Goal: Task Accomplishment & Management: Manage account settings

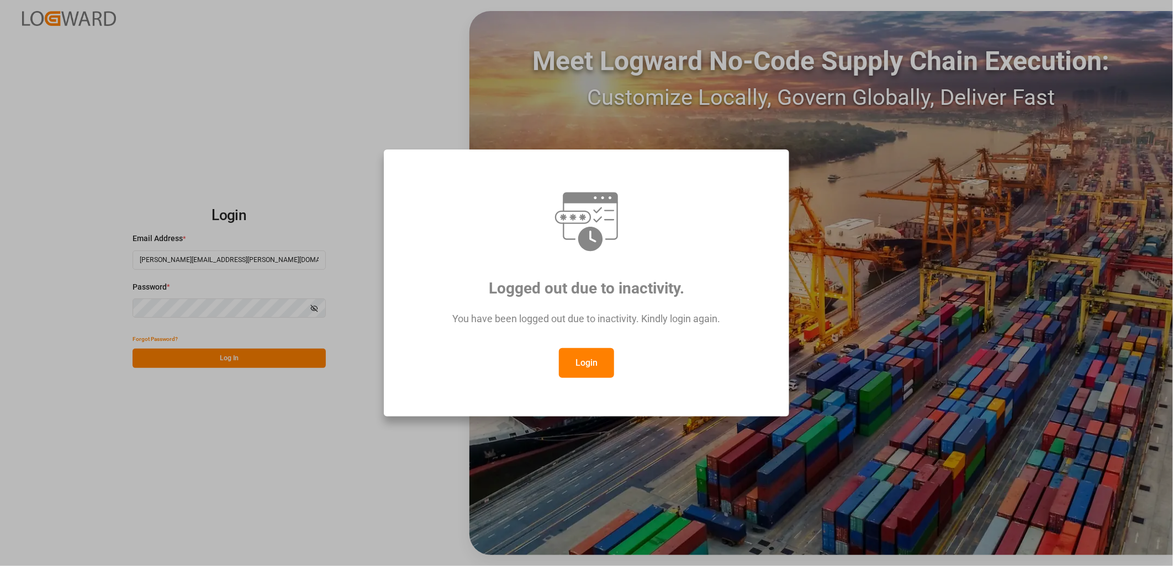
click at [589, 356] on button "Login" at bounding box center [586, 363] width 55 height 30
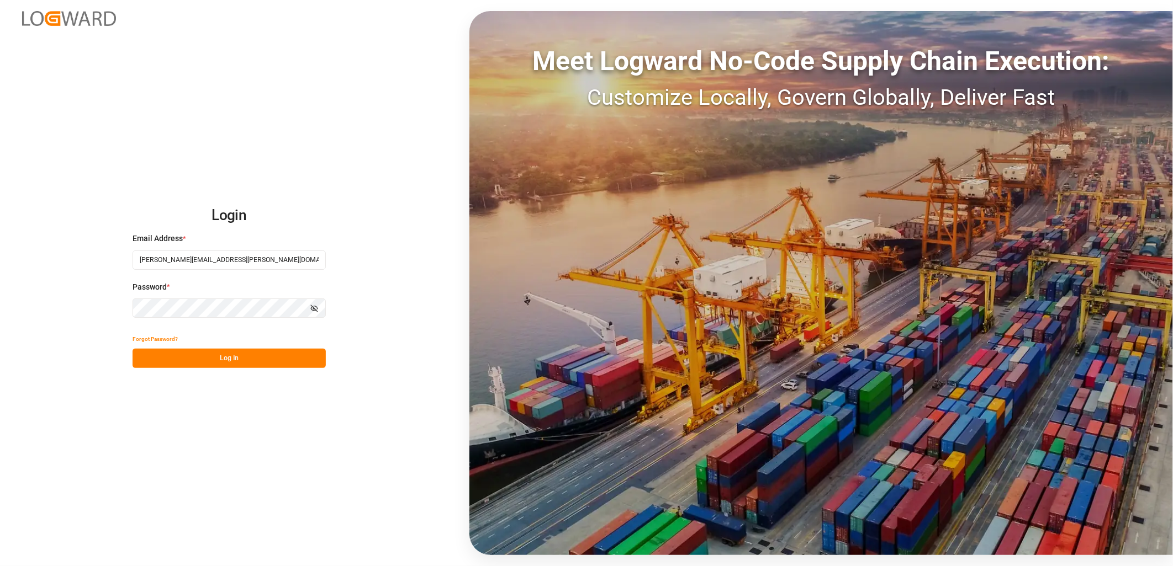
click at [236, 360] on button "Log In" at bounding box center [229, 358] width 193 height 19
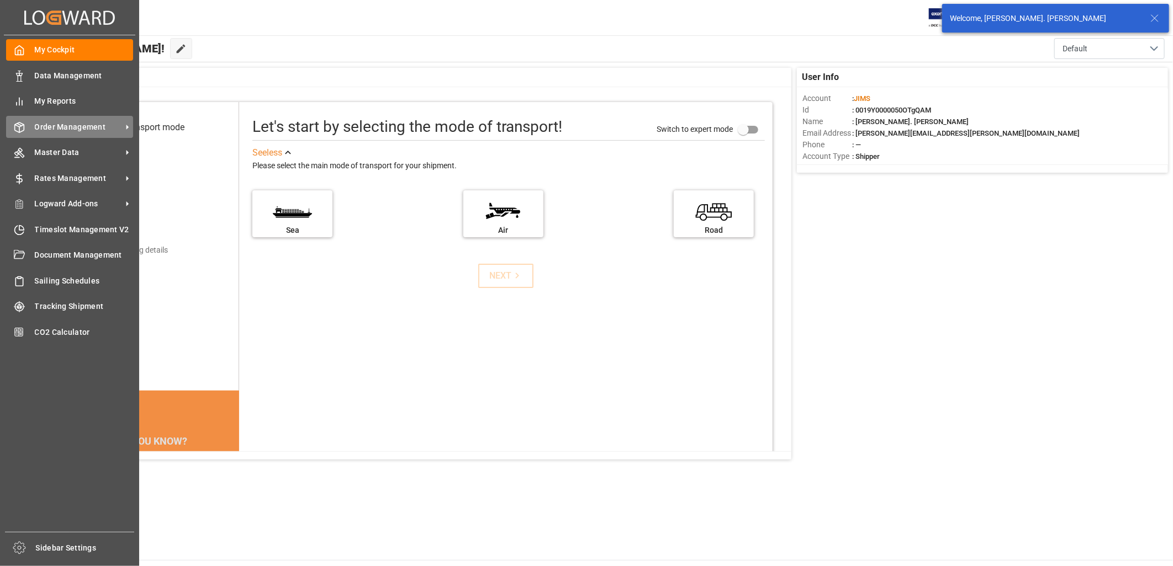
click at [63, 123] on span "Order Management" at bounding box center [78, 127] width 87 height 12
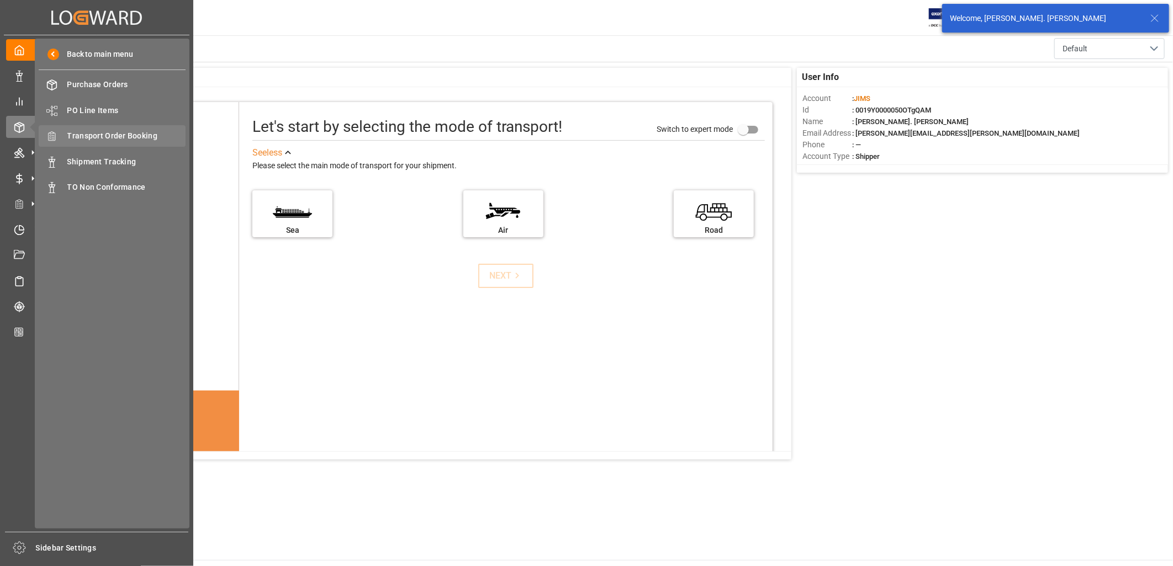
click at [131, 134] on span "Transport Order Booking" at bounding box center [126, 136] width 119 height 12
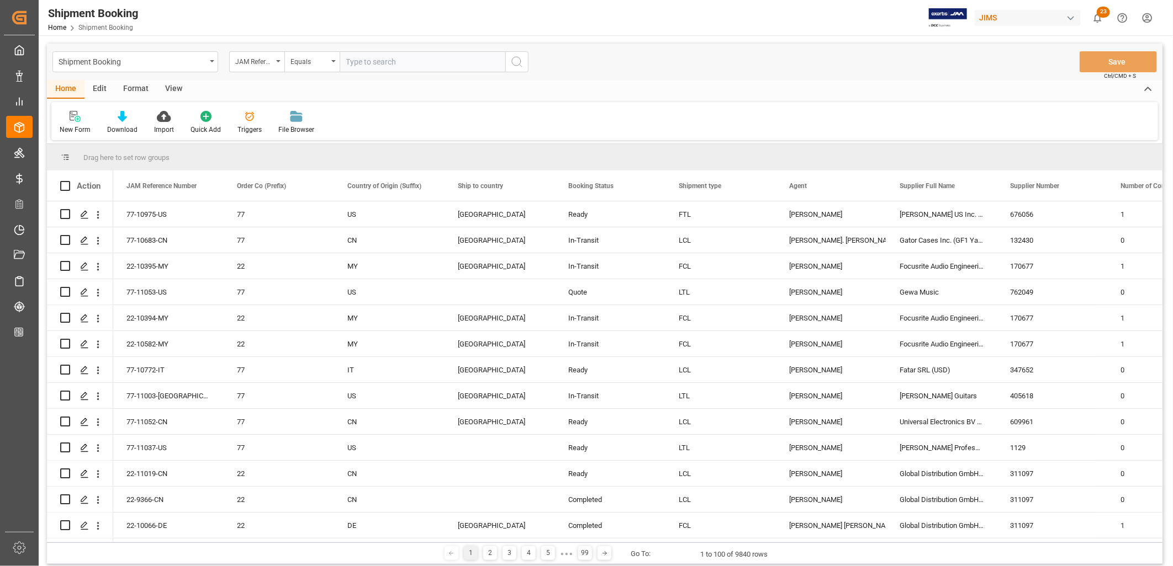
click at [350, 61] on input "text" at bounding box center [423, 61] width 166 height 21
type input "22-10788-MY"
click at [514, 62] on icon "search button" at bounding box center [516, 61] width 13 height 13
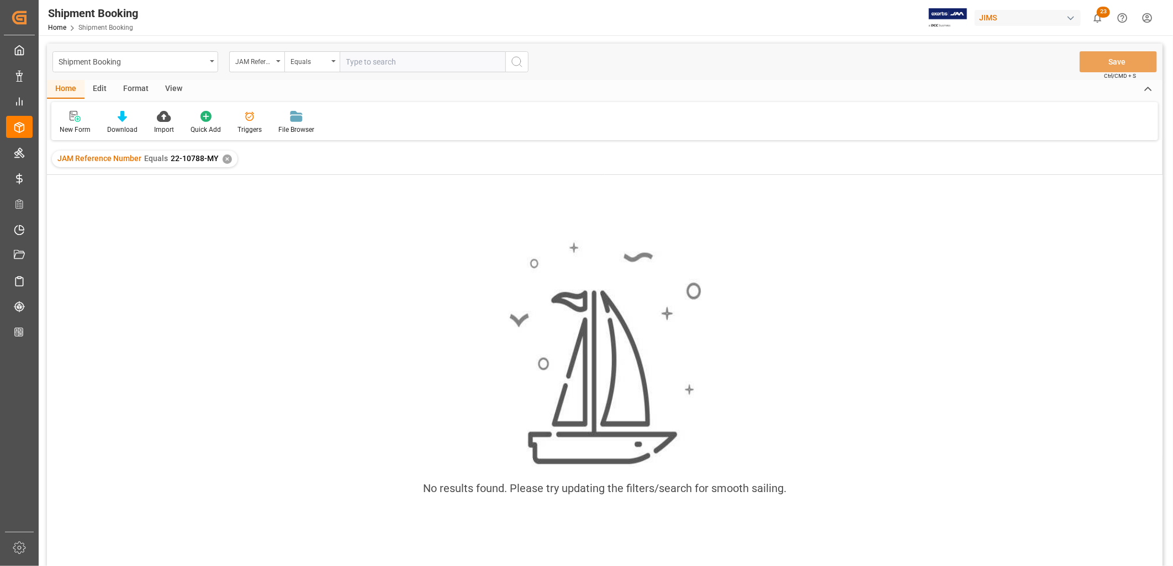
click at [225, 153] on div "JAM Reference Number Equals 22-10788-MY ✕" at bounding box center [145, 159] width 186 height 17
click at [223, 156] on div "✕" at bounding box center [227, 159] width 9 height 9
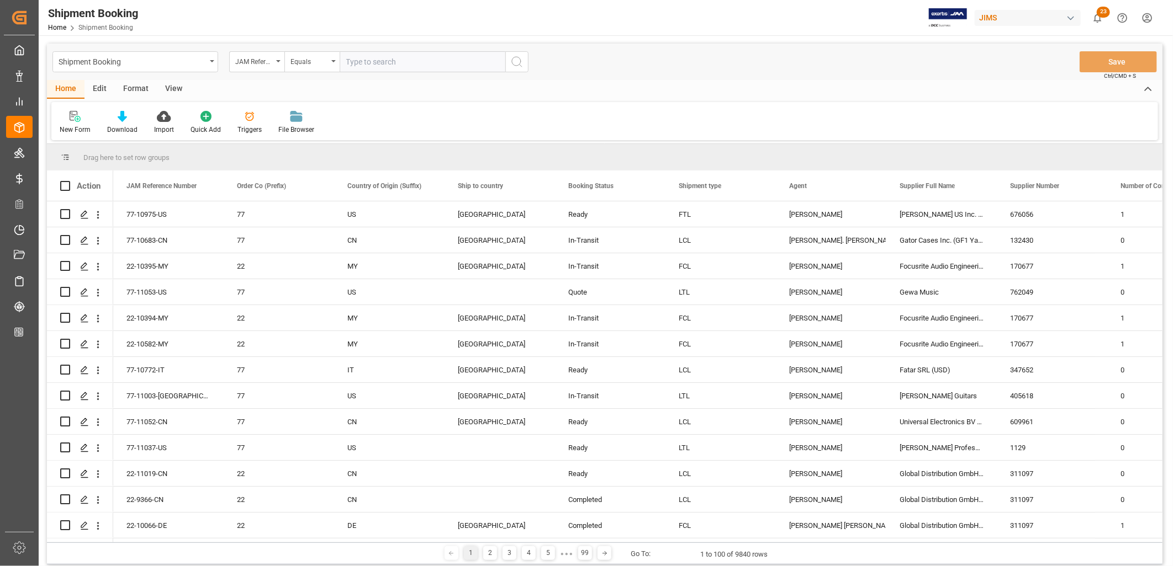
click at [363, 62] on input "text" at bounding box center [423, 61] width 166 height 21
type input "22-10788-MY"
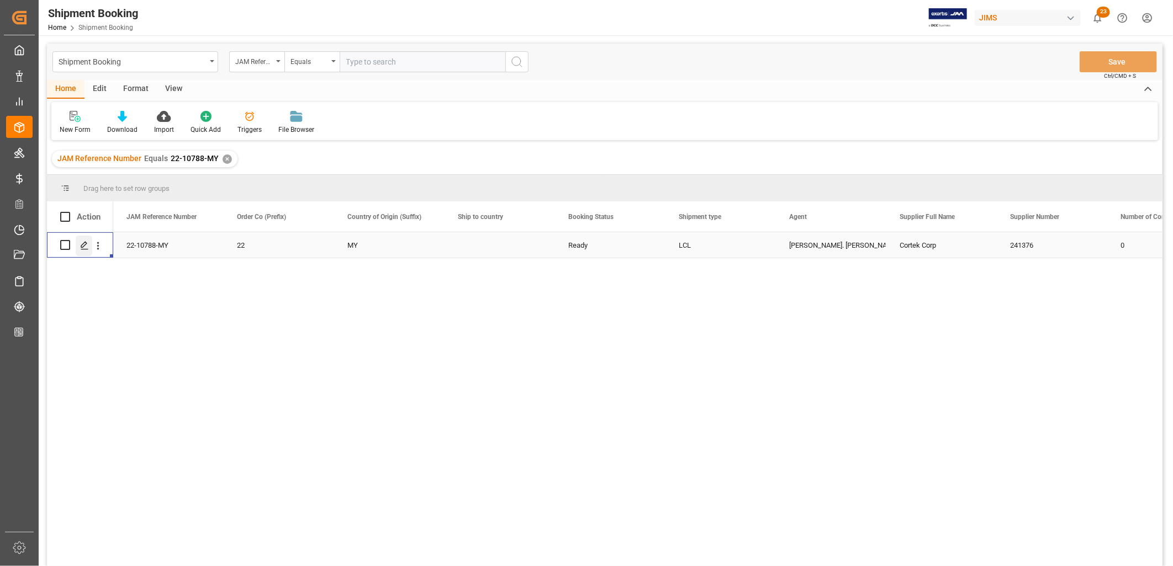
click at [87, 241] on icon "Press SPACE to select this row." at bounding box center [84, 245] width 9 height 9
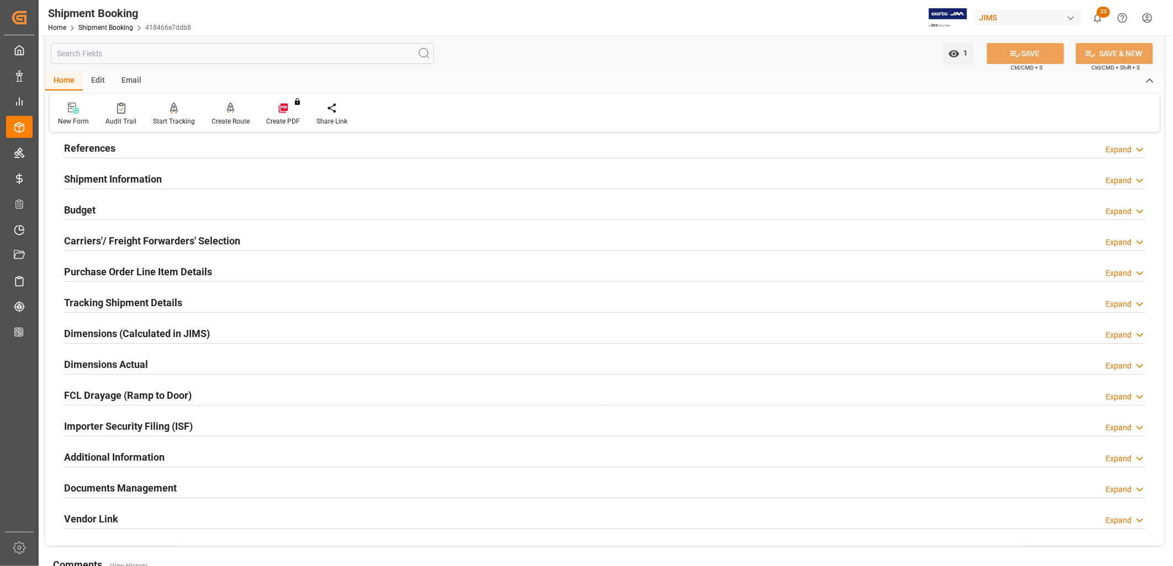
scroll to position [123, 0]
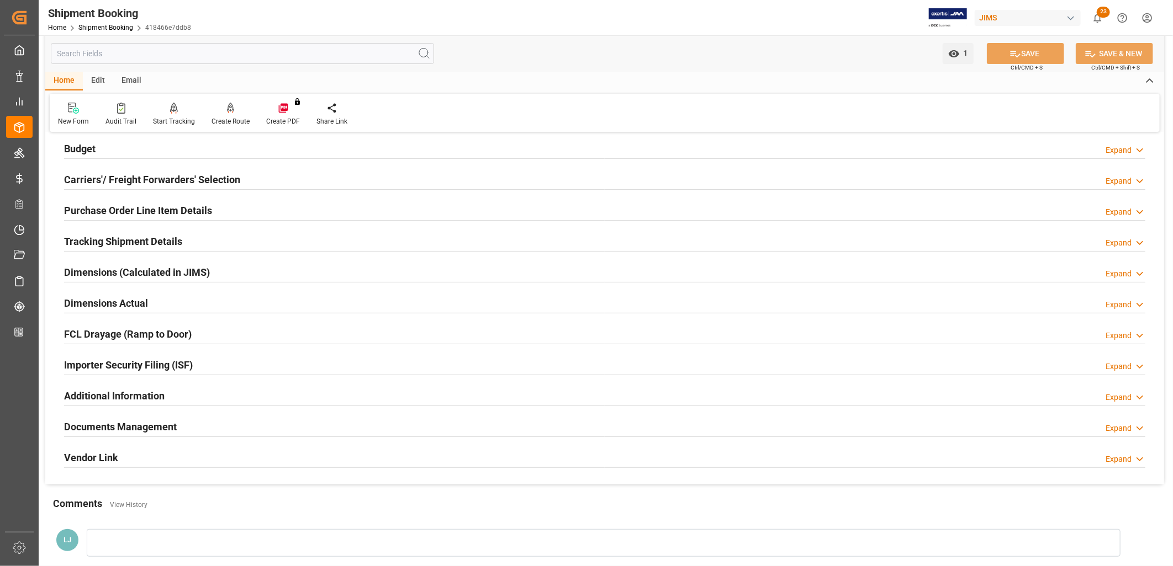
click at [158, 422] on h2 "Documents Management" at bounding box center [120, 427] width 113 height 15
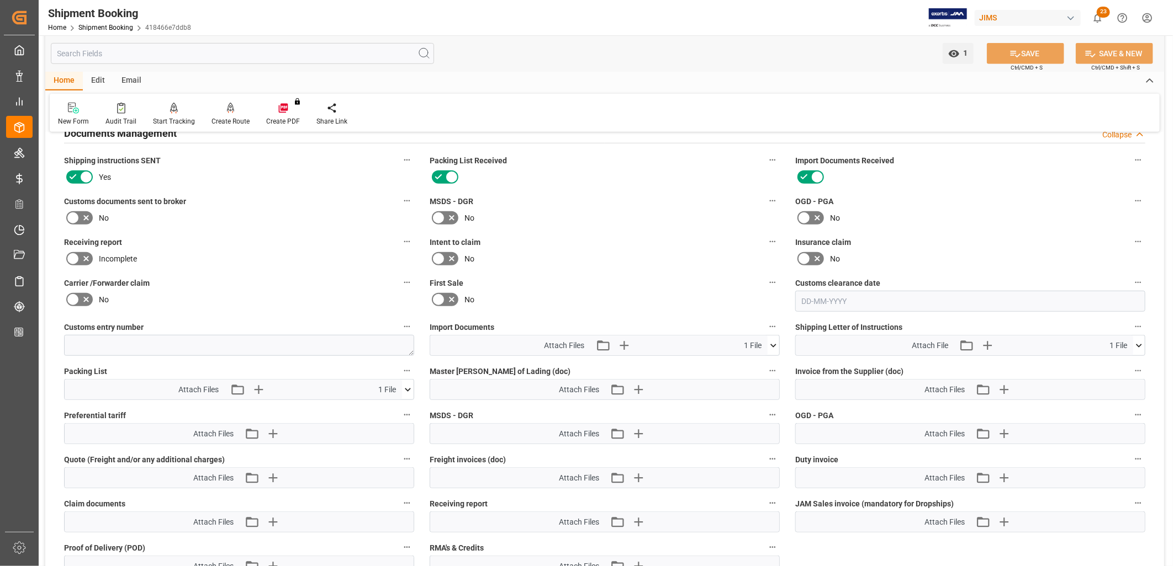
scroll to position [429, 0]
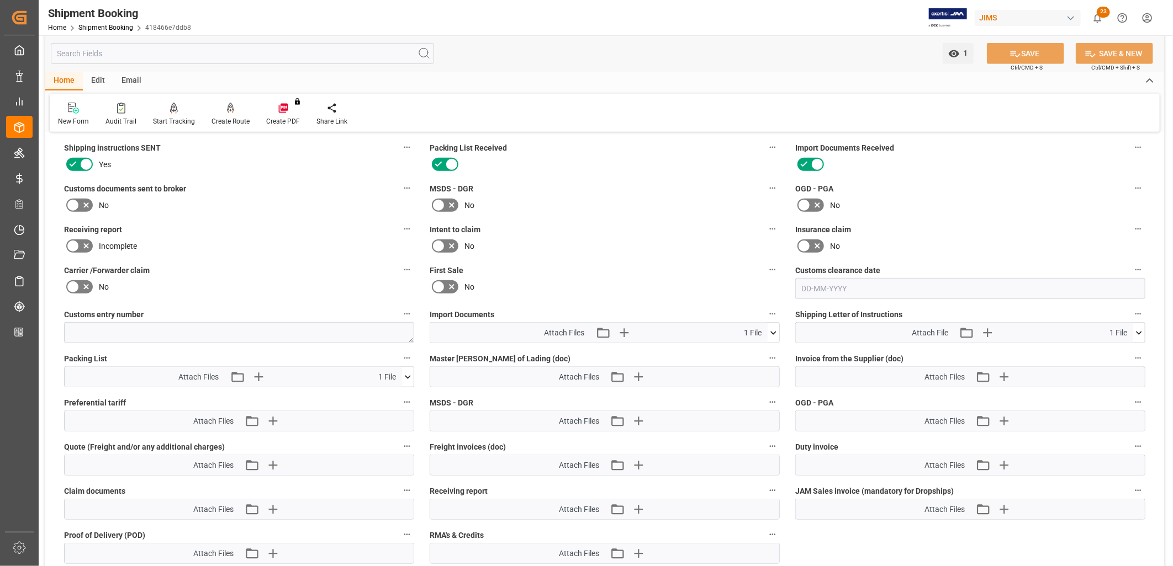
click at [774, 331] on icon at bounding box center [773, 332] width 6 height 3
click at [774, 330] on icon at bounding box center [773, 333] width 12 height 12
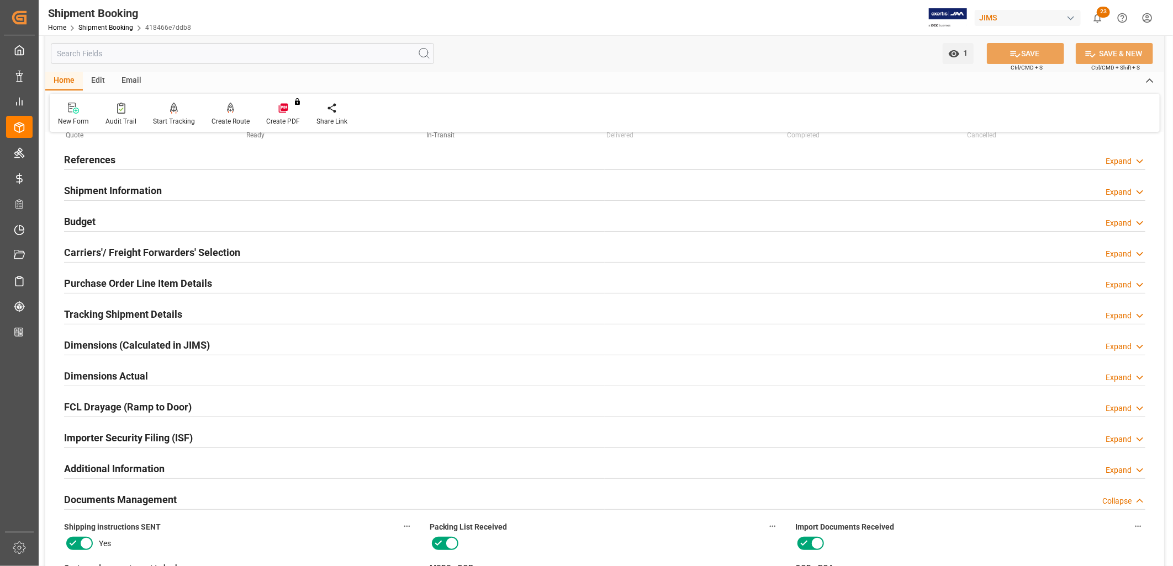
scroll to position [0, 0]
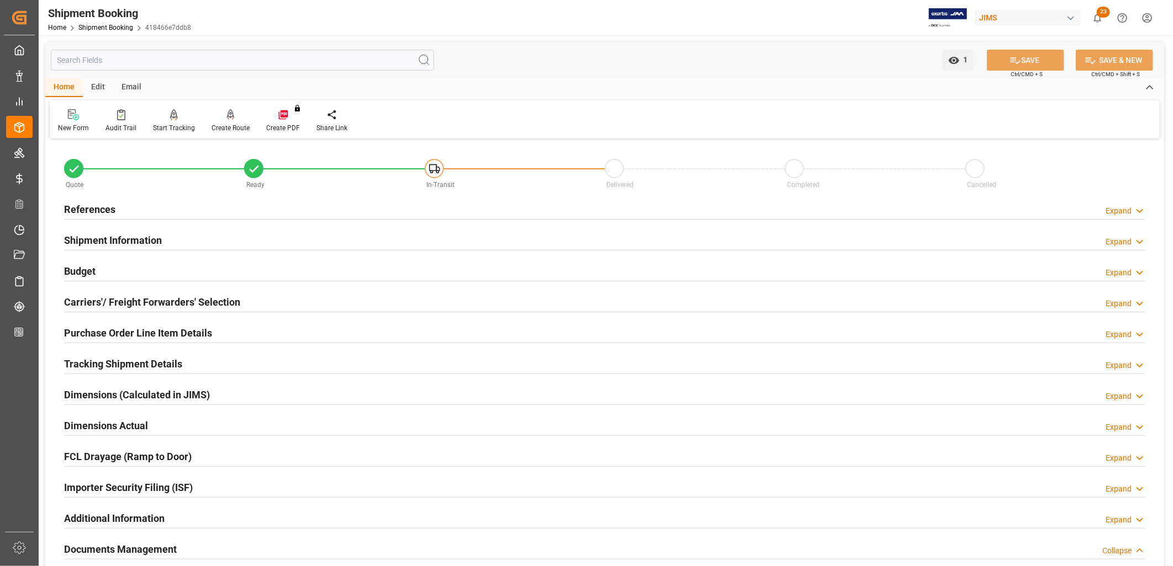
click at [110, 208] on h2 "References" at bounding box center [89, 209] width 51 height 15
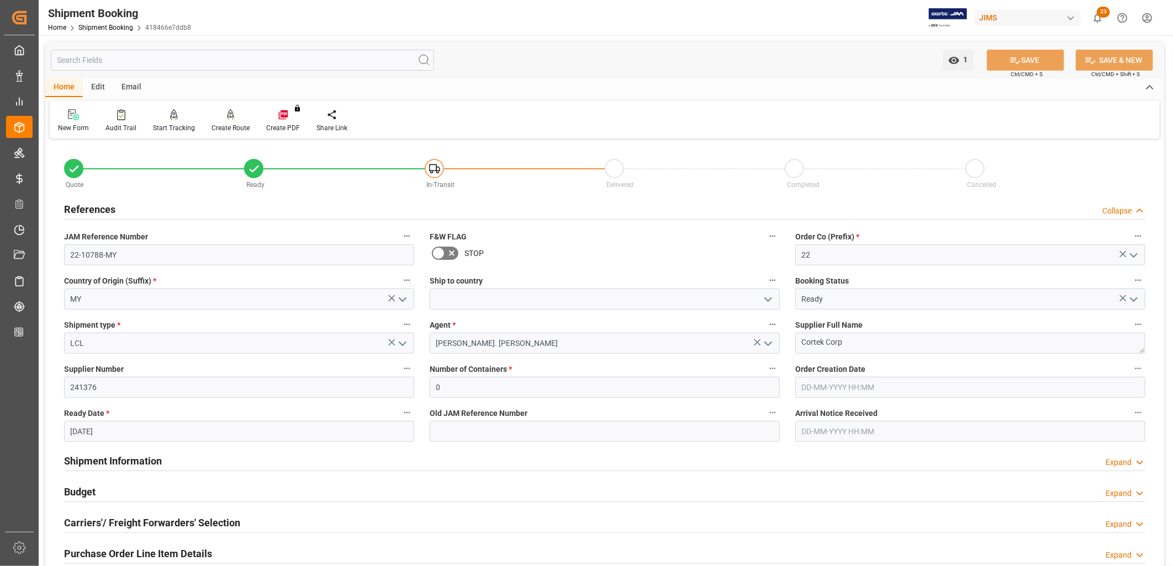
click at [129, 83] on div "Email" at bounding box center [131, 87] width 36 height 19
click at [73, 115] on icon at bounding box center [74, 114] width 15 height 11
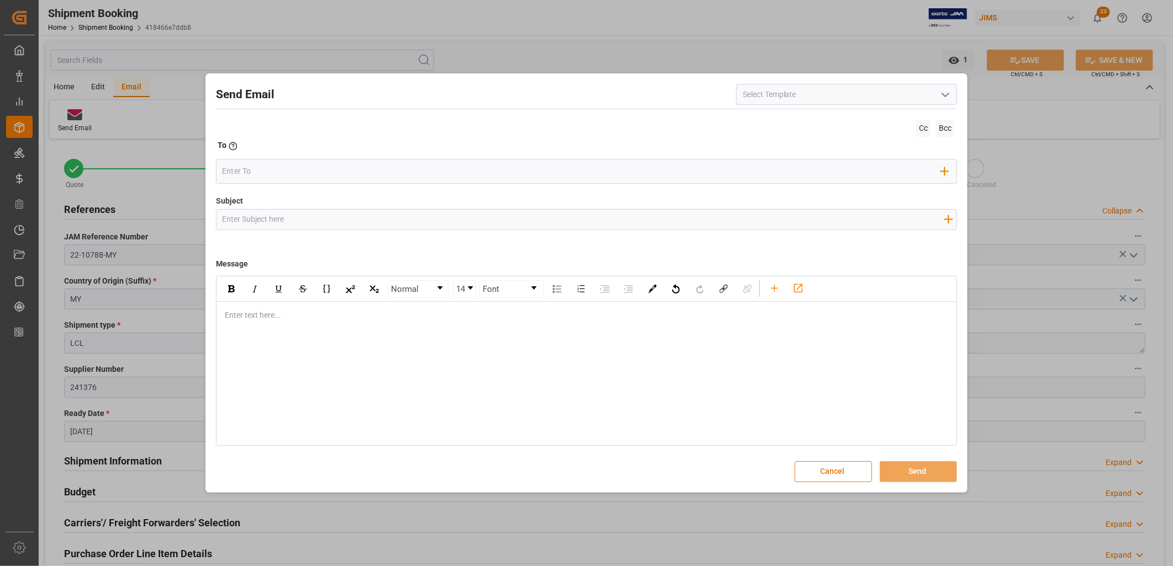
click at [946, 92] on icon "open menu" at bounding box center [945, 94] width 13 height 13
click at [807, 119] on div "2BOOK - Ocean - Air freight" at bounding box center [847, 119] width 220 height 25
type input "2BOOK - Ocean - Air freight"
type input "2BOOK {{jamReferenceNumber}} {{supplierFullName}} Ship from: {{country}} Ship t…"
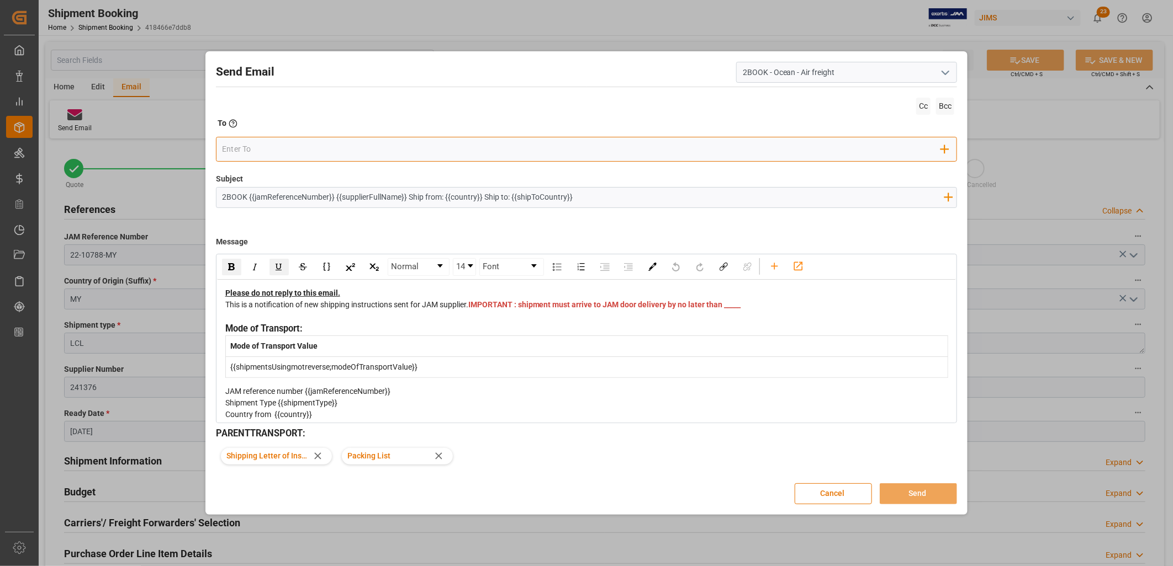
click at [238, 144] on input "email" at bounding box center [581, 149] width 719 height 17
click at [246, 152] on input "email" at bounding box center [581, 149] width 719 height 17
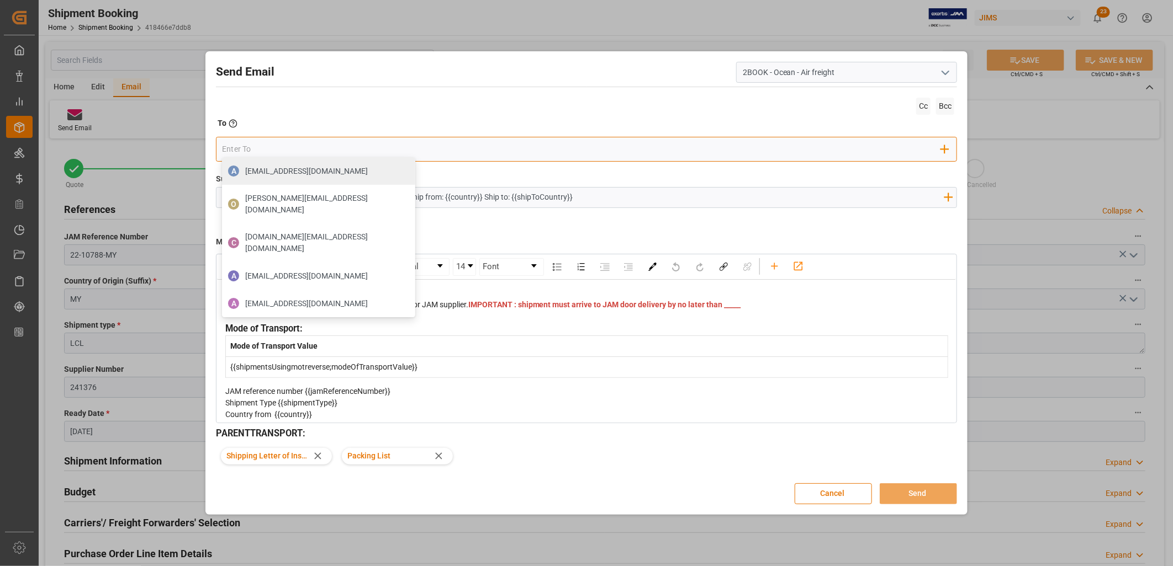
paste input "stephen.kiatkiangsiong@kuehne-nagel.com"
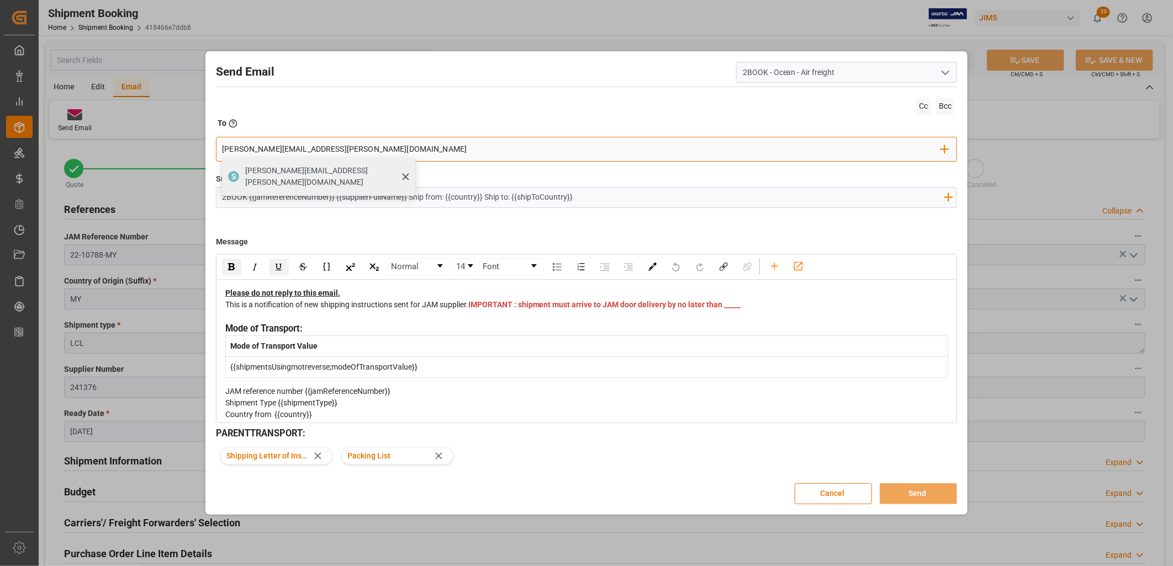
type input "stephen.kiatkiangsiong@kuehne-nagel.com"
click at [357, 168] on span "stephen.kiatkiangsiong@kuehne-nagel.com" at bounding box center [326, 176] width 162 height 23
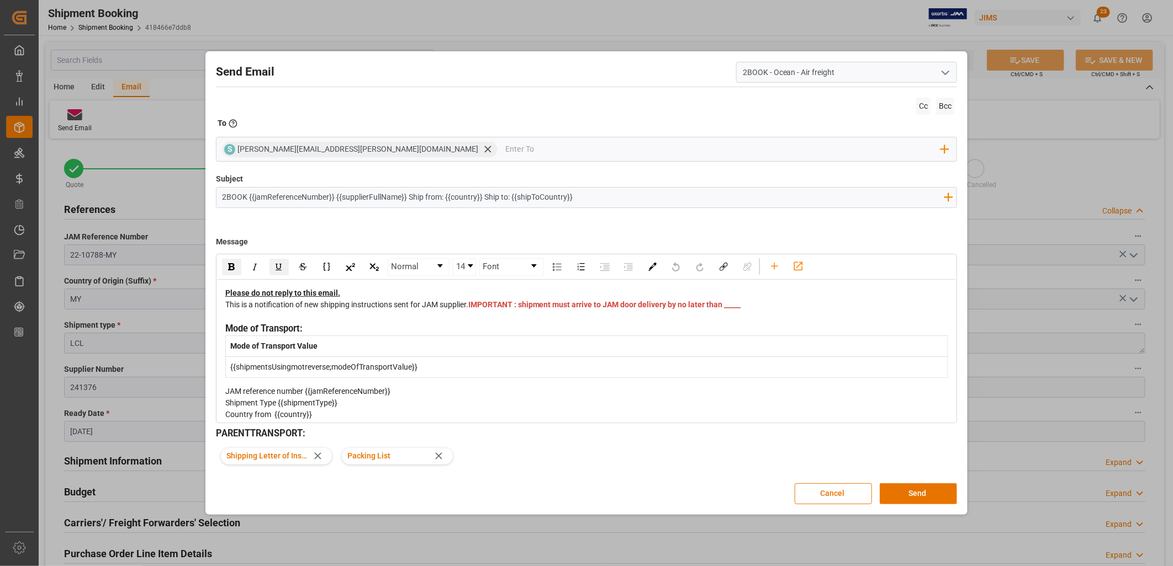
drag, startPoint x: 252, startPoint y: 197, endPoint x: 326, endPoint y: 199, distance: 74.0
click at [326, 199] on input "2BOOK {{jamReferenceNumber}} {{supplierFullName}} Ship from: {{country}} Ship t…" at bounding box center [582, 197] width 733 height 19
drag, startPoint x: 312, startPoint y: 194, endPoint x: 372, endPoint y: 197, distance: 59.7
click at [372, 197] on input "2BOOK {{22-10788-MY}} {{supplierFullName}} Ship from: {{country}} Ship to: {{sh…" at bounding box center [582, 197] width 733 height 19
drag, startPoint x: 411, startPoint y: 194, endPoint x: 435, endPoint y: 196, distance: 23.8
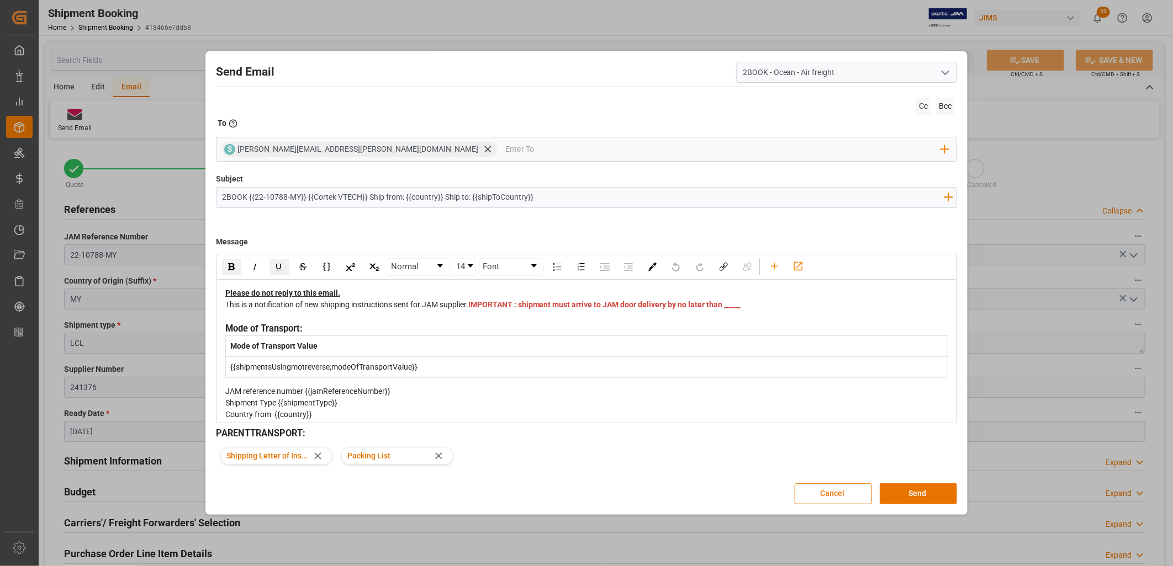
click at [435, 196] on input "2BOOK {{22-10788-MY}} {{Cortek VTECH}} Ship from: {{country}} Ship to: {{shipTo…" at bounding box center [582, 197] width 733 height 19
drag, startPoint x: 481, startPoint y: 197, endPoint x: 530, endPoint y: 199, distance: 48.6
click at [530, 199] on input "2BOOK {{22-10788-MY}} {{Cortek VTECH}} Ship from: {{Malaysia}} Ship to: {{shipT…" at bounding box center [582, 197] width 733 height 19
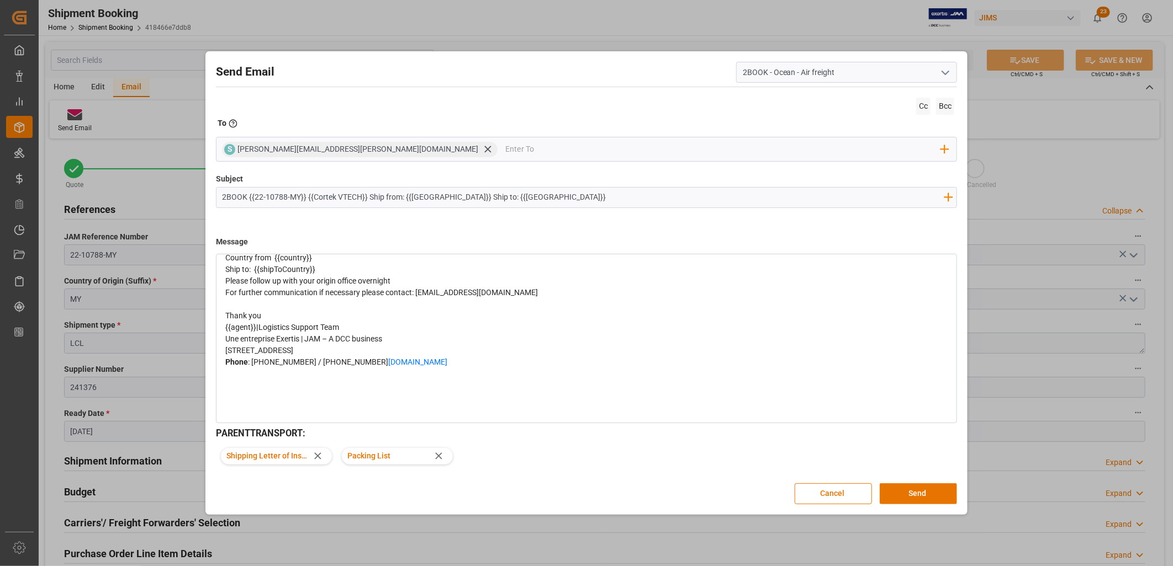
scroll to position [203, 0]
type input "2BOOK {{22-10788-MY}} {{Cortek VTECH}} Ship from: {{Malaysia}} Ship to: {{USA}}"
click at [828, 494] on button "Cancel" at bounding box center [833, 494] width 77 height 21
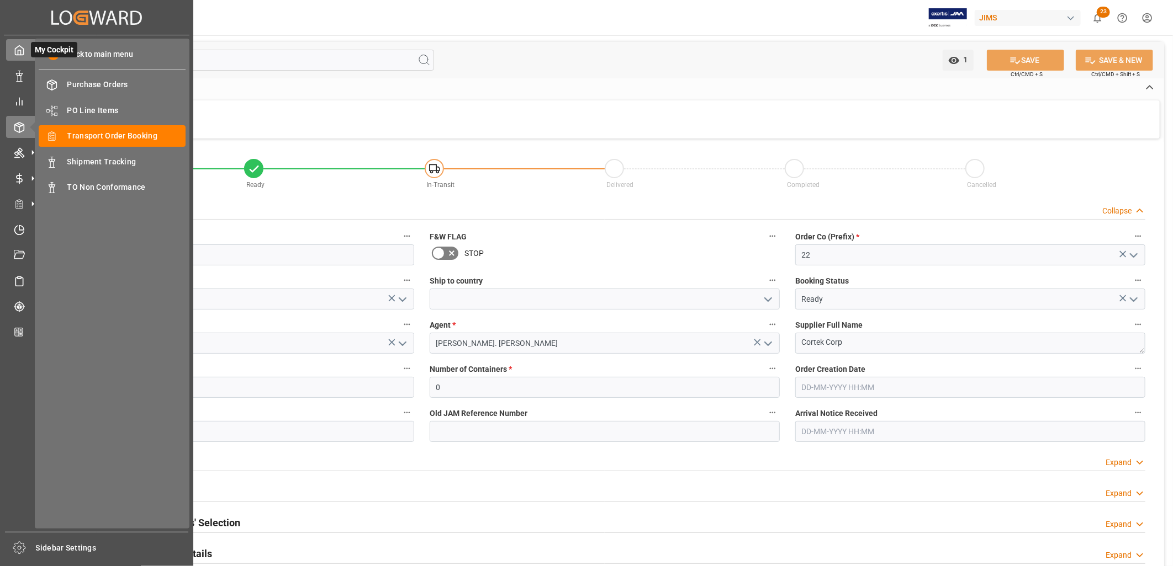
click at [22, 49] on icon at bounding box center [19, 50] width 11 height 11
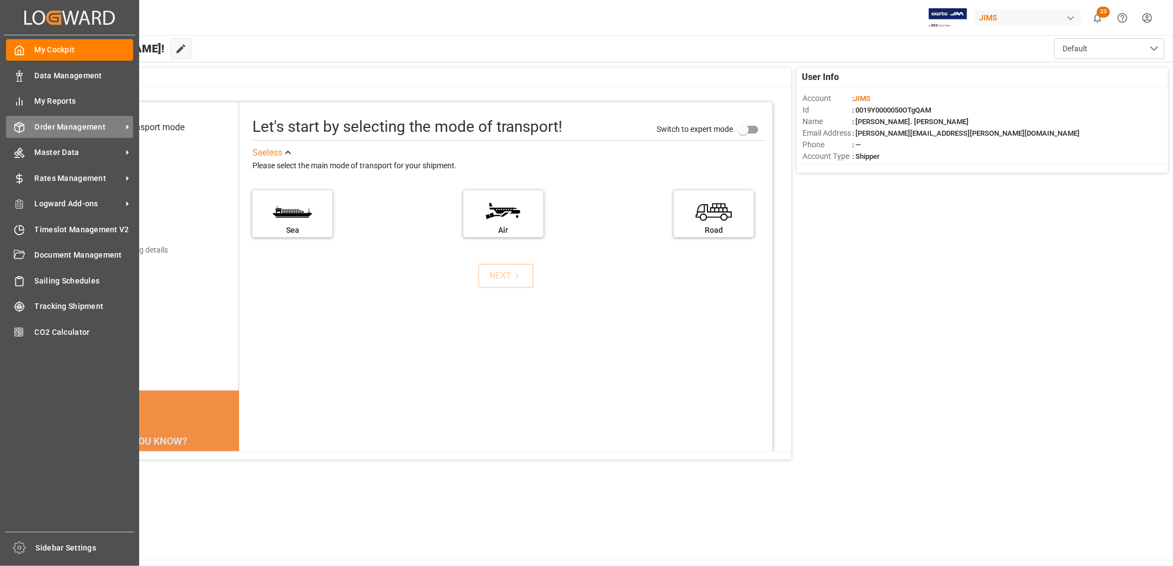
click at [66, 128] on span "Order Management" at bounding box center [78, 127] width 87 height 12
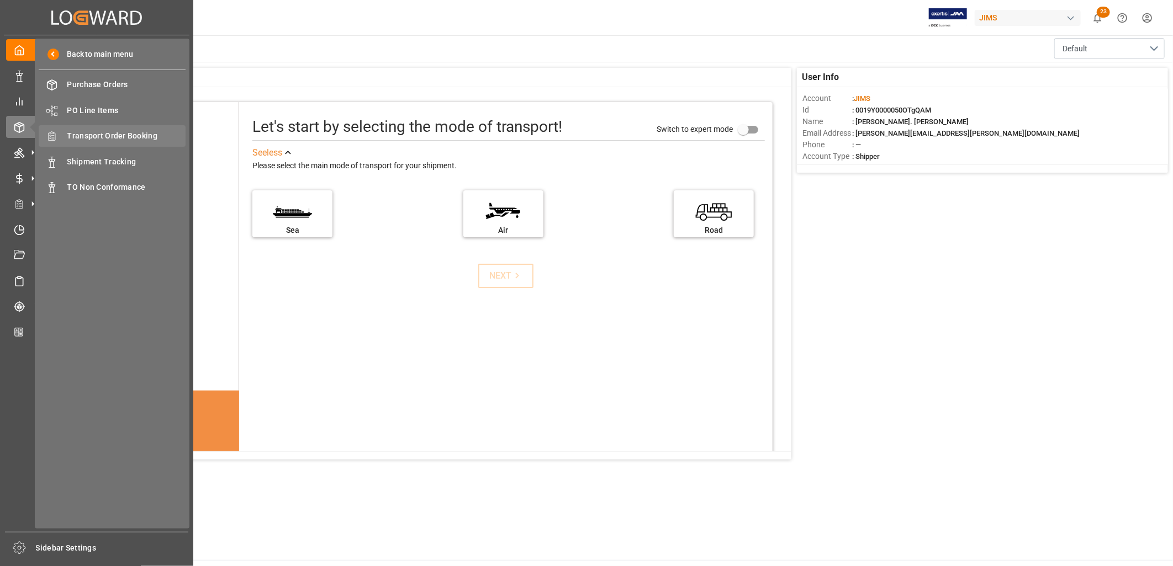
click at [124, 134] on span "Transport Order Booking" at bounding box center [126, 136] width 119 height 12
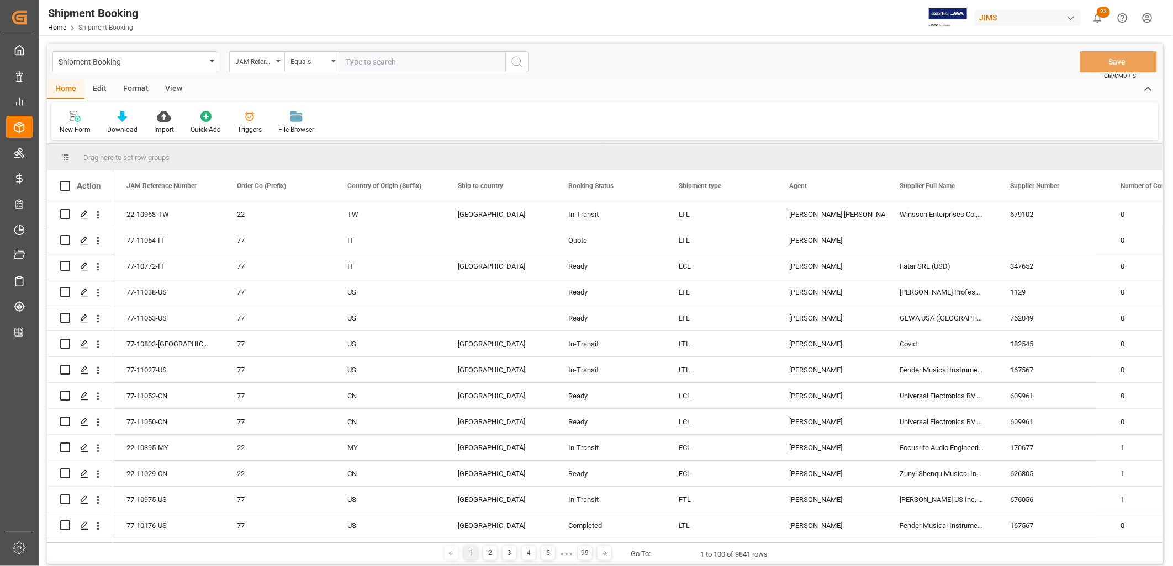
click at [350, 61] on input "text" at bounding box center [423, 61] width 166 height 21
type input "22-10603-CN"
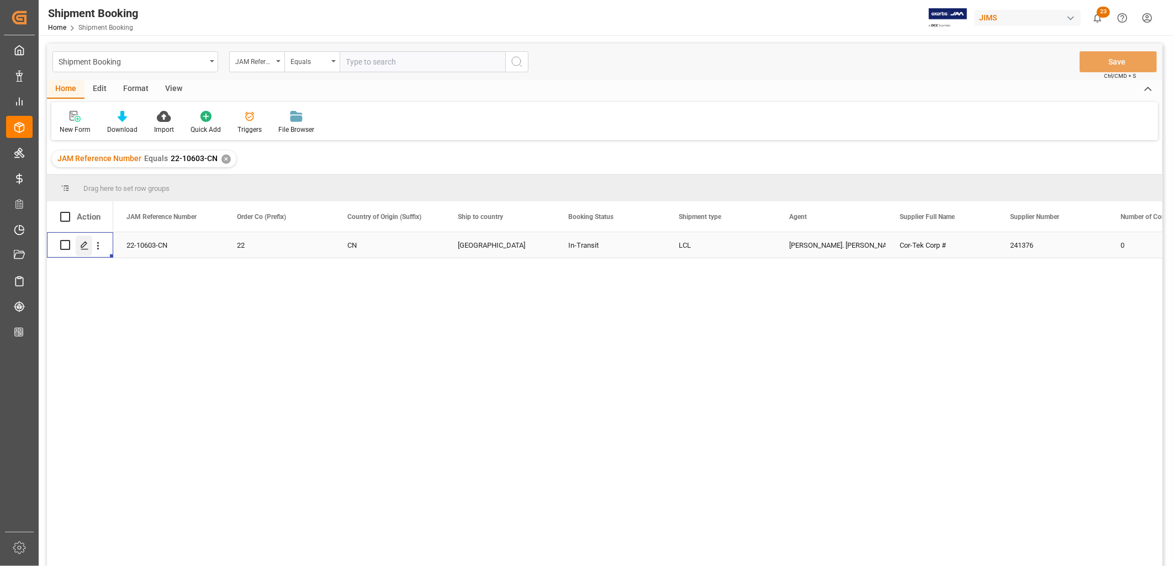
click at [82, 246] on icon "Press SPACE to select this row." at bounding box center [84, 245] width 9 height 9
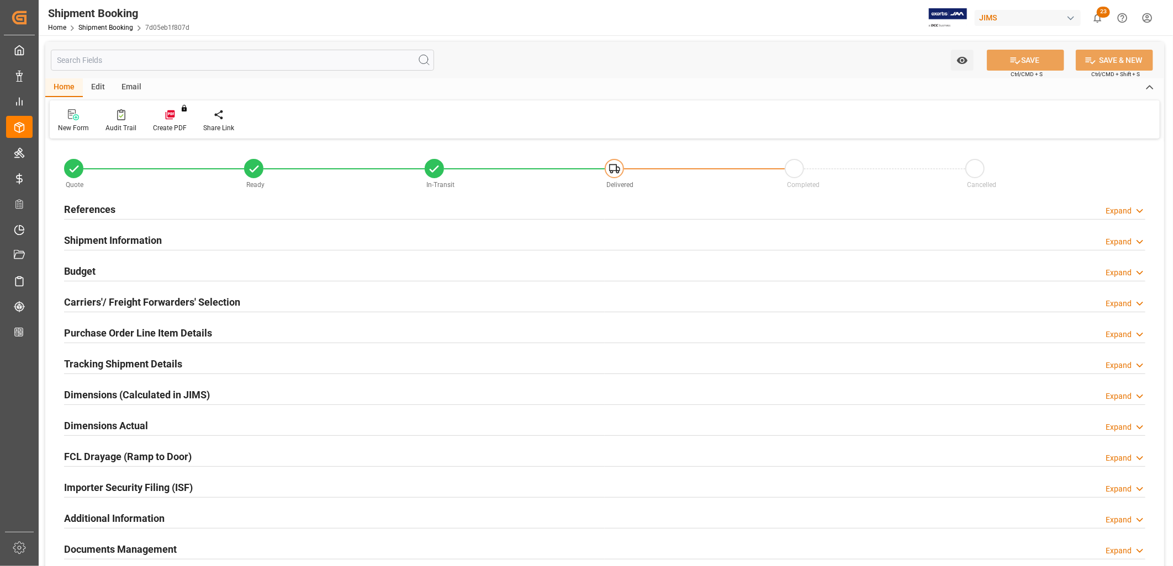
type input "2"
click at [173, 333] on h2 "Purchase Order Line Item Details" at bounding box center [138, 333] width 148 height 15
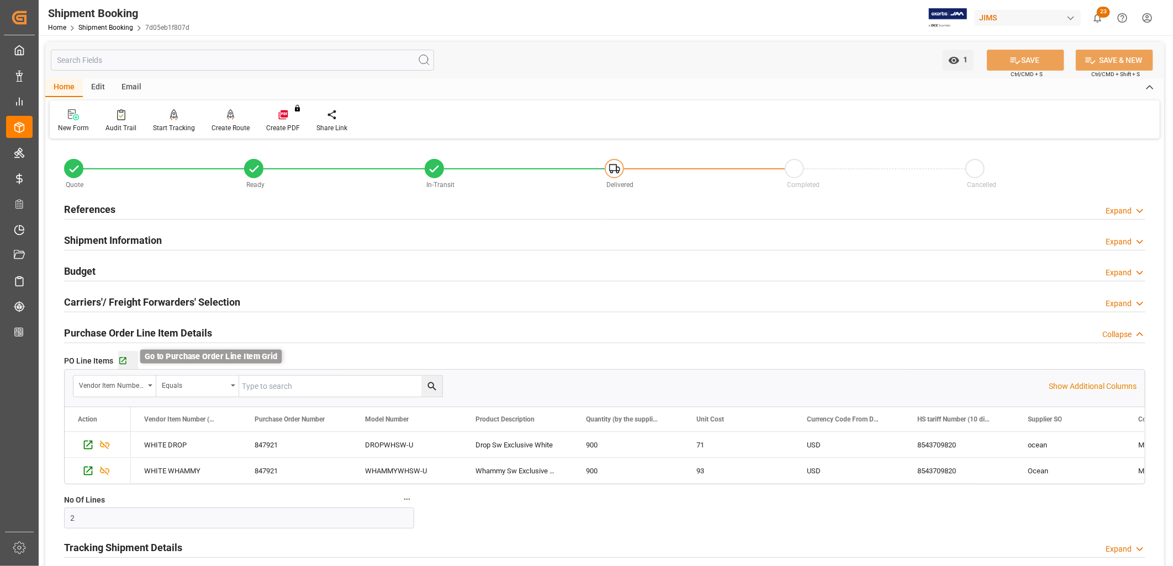
click at [124, 361] on icon "button" at bounding box center [122, 361] width 9 height 9
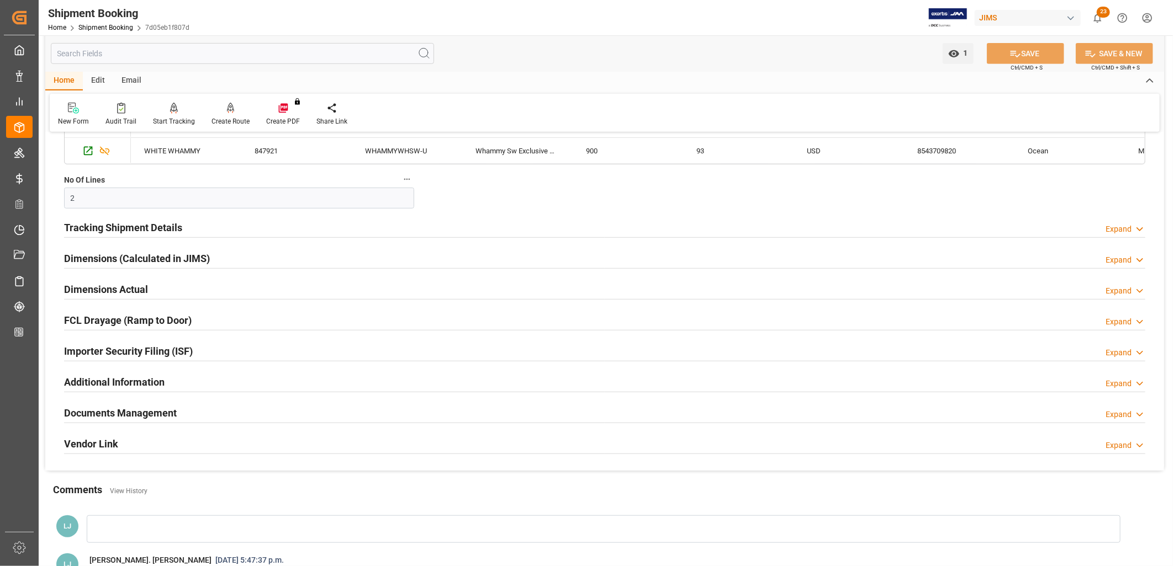
scroll to position [368, 0]
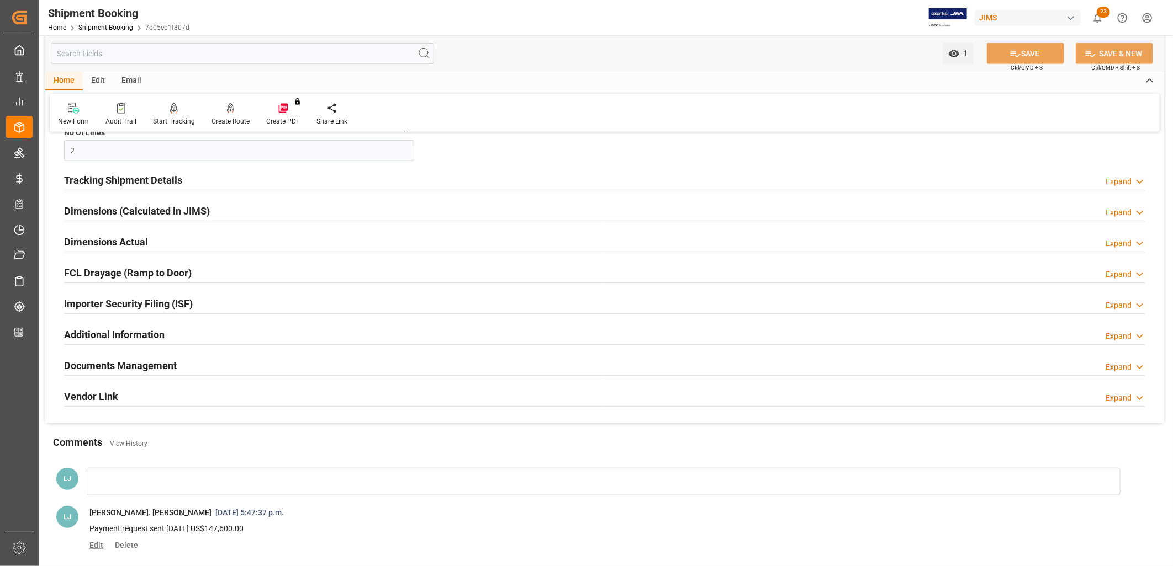
click at [97, 542] on span "Edit" at bounding box center [100, 545] width 22 height 9
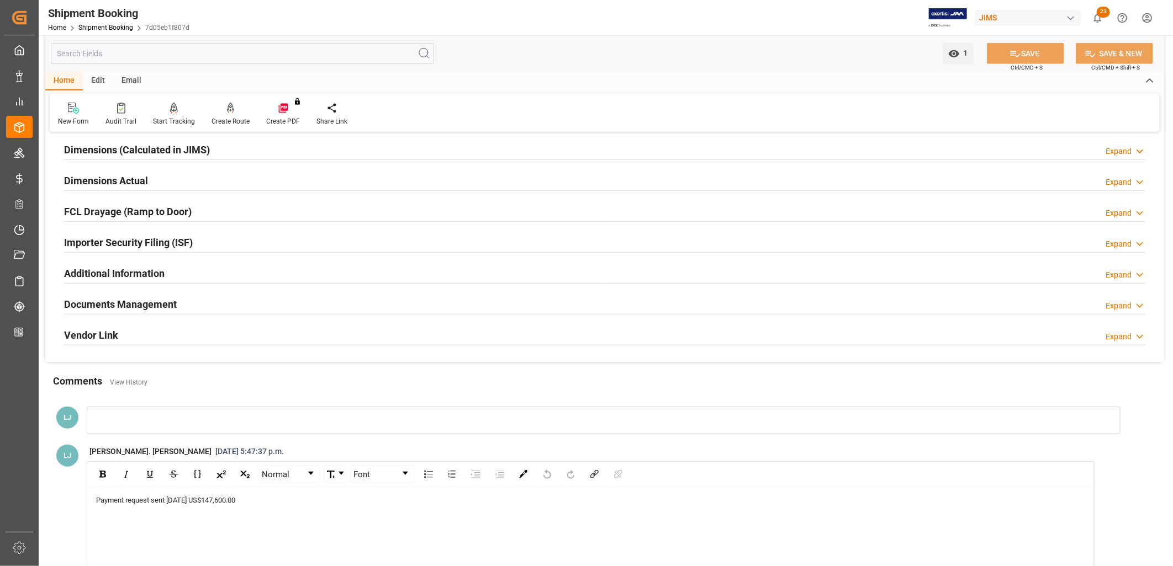
click at [268, 497] on div "Payment request sent Sept 2nd US$147,600.00" at bounding box center [590, 500] width 989 height 11
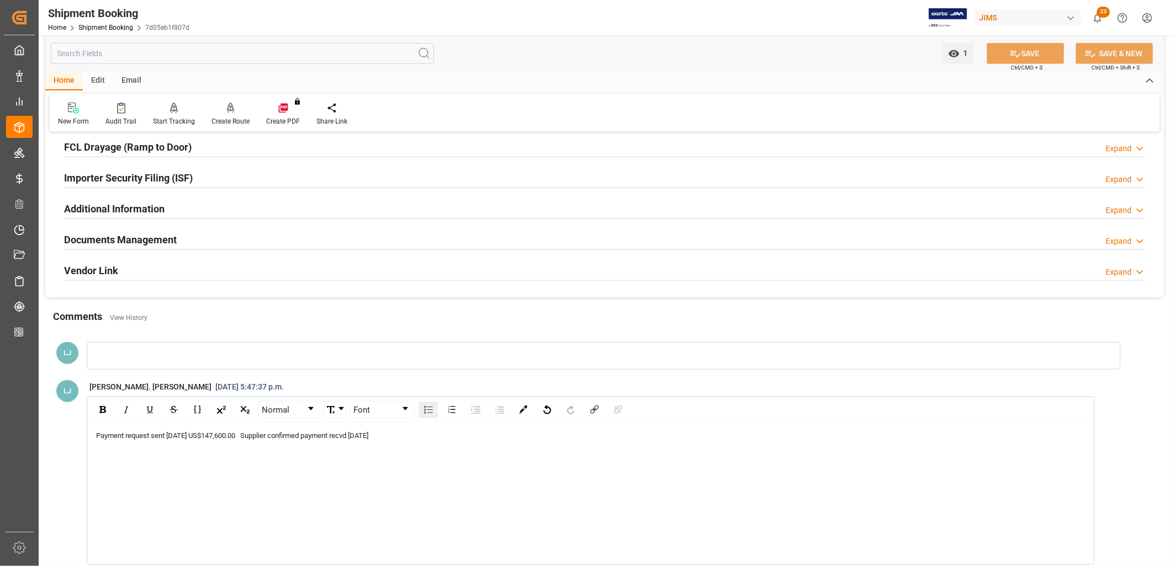
scroll to position [552, 0]
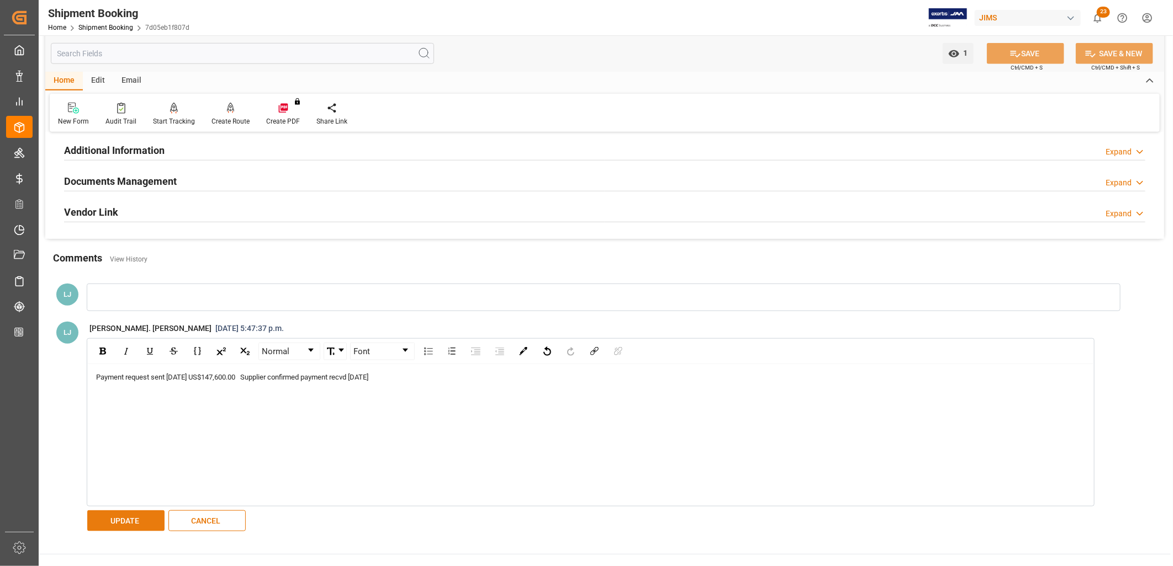
click at [144, 517] on button "UPDATE" at bounding box center [125, 521] width 77 height 21
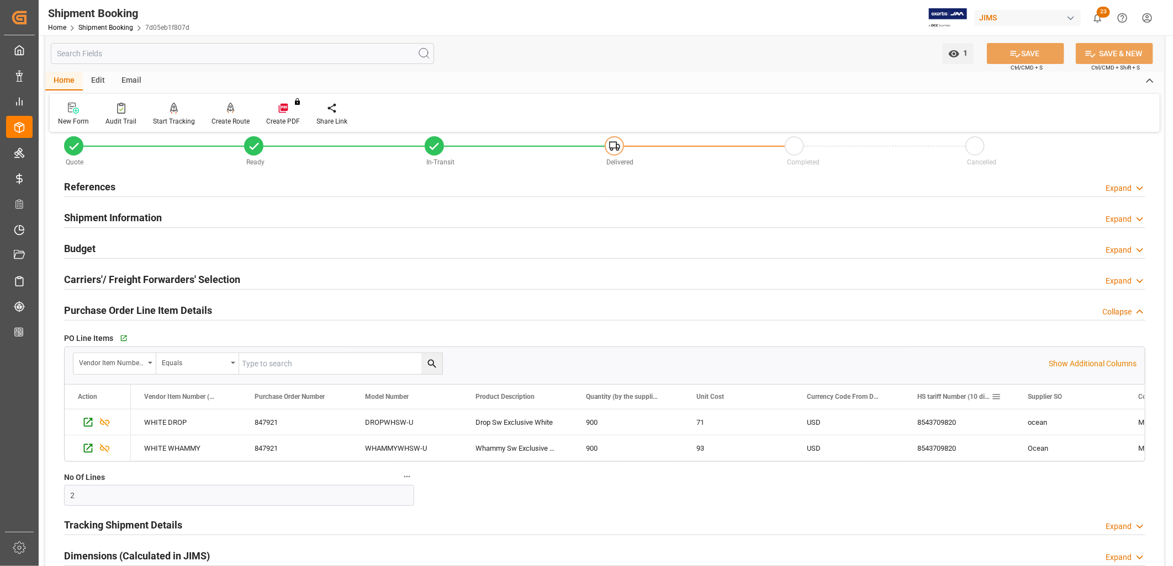
scroll to position [0, 0]
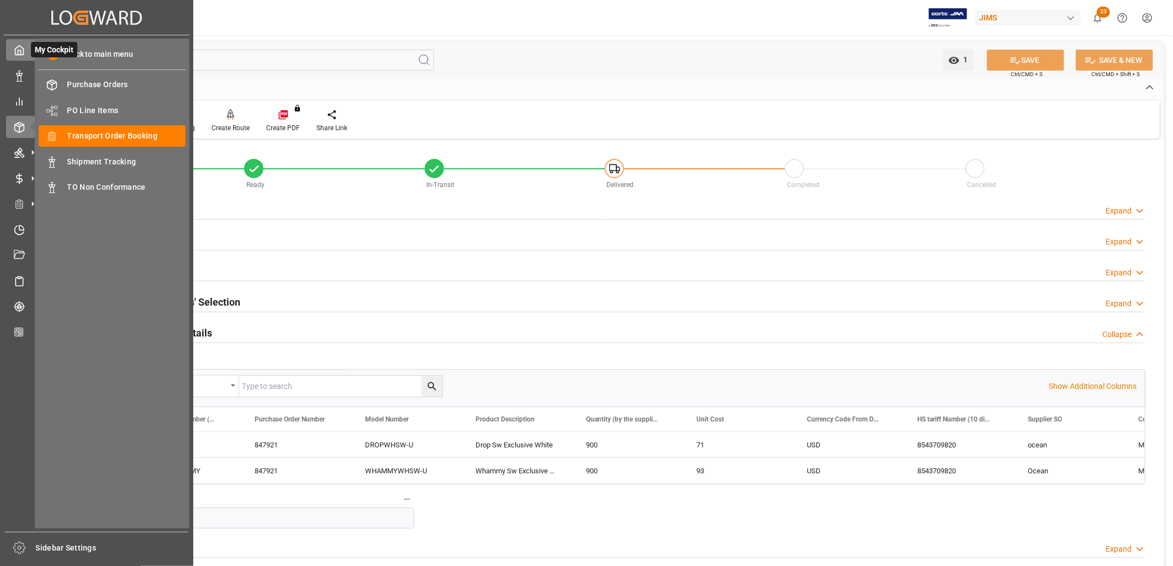
click at [18, 51] on icon at bounding box center [19, 50] width 11 height 11
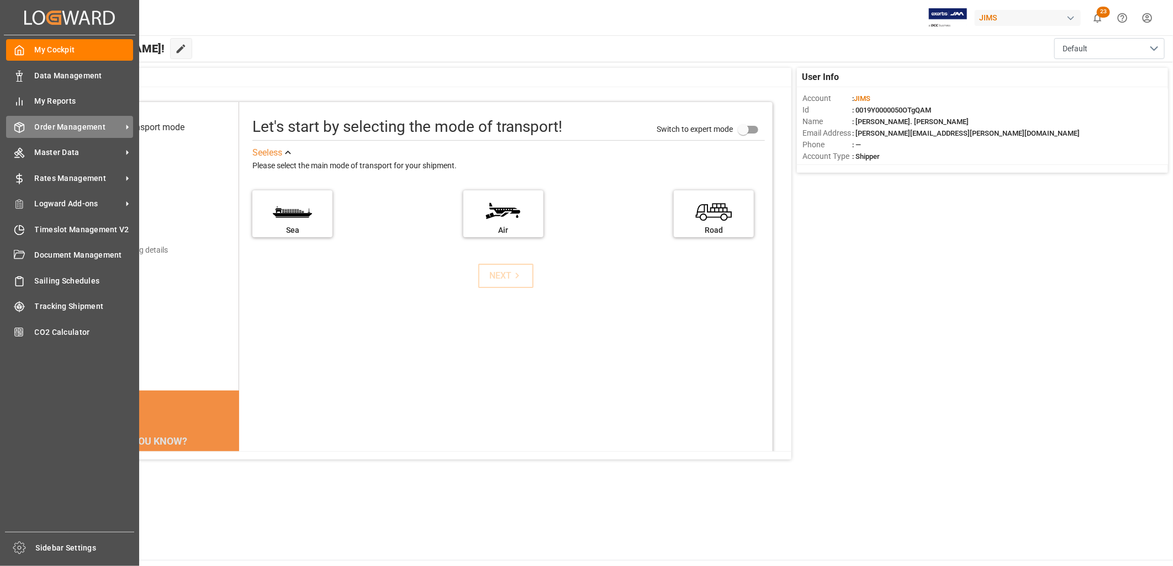
click at [40, 126] on span "Order Management" at bounding box center [78, 127] width 87 height 12
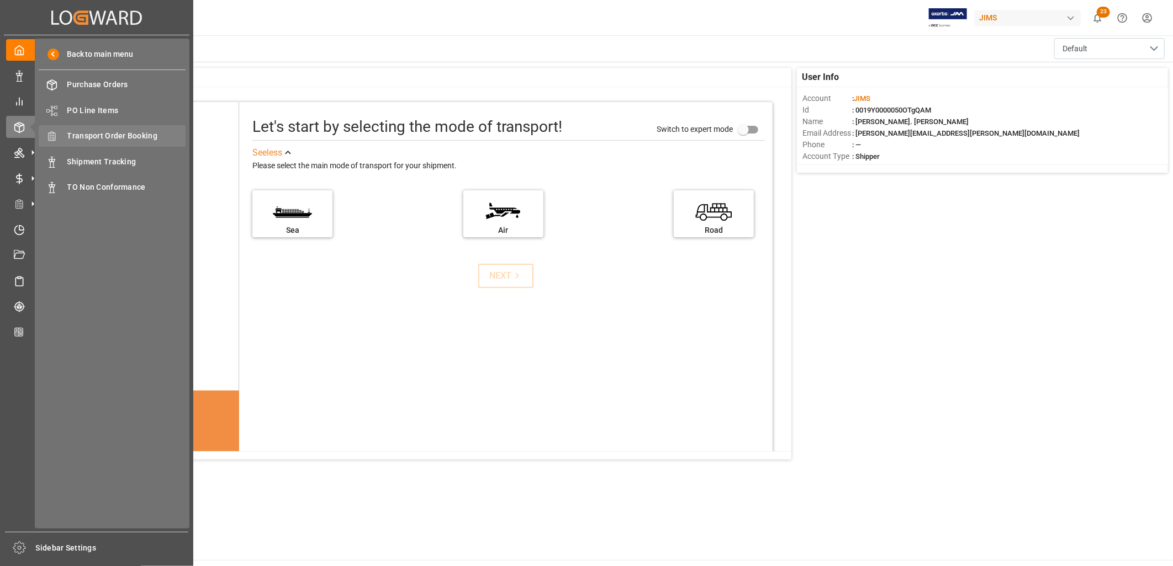
click at [100, 134] on span "Transport Order Booking" at bounding box center [126, 136] width 119 height 12
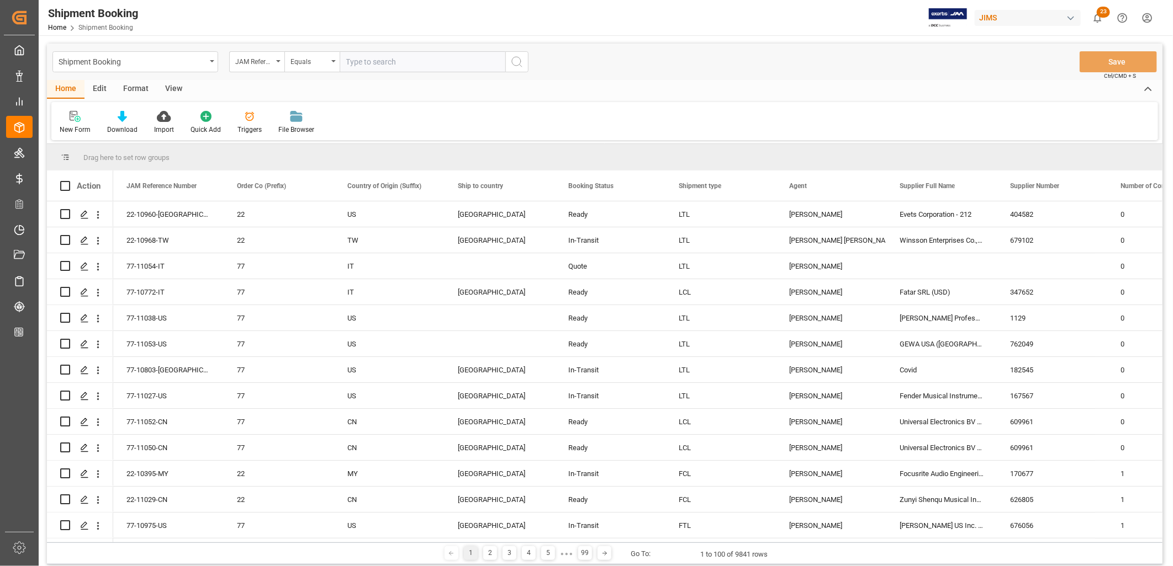
click at [355, 61] on input "text" at bounding box center [423, 61] width 166 height 21
type input "22-10788-MY"
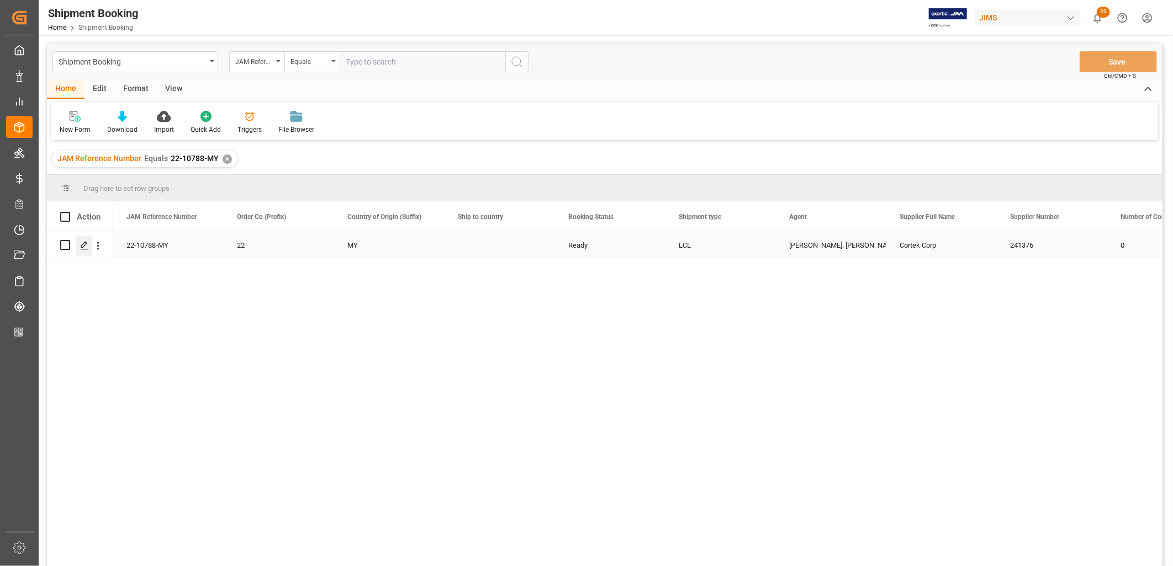
click at [84, 241] on icon "Press SPACE to select this row." at bounding box center [84, 245] width 9 height 9
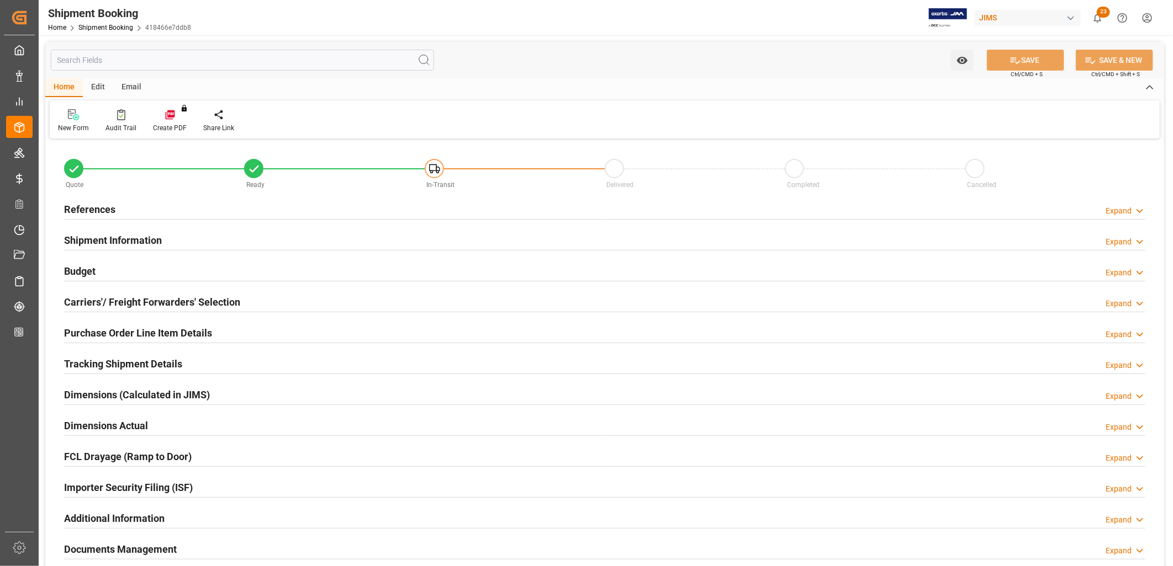
type input "0"
type input "03-09-2025"
click at [96, 209] on h2 "References" at bounding box center [89, 209] width 51 height 15
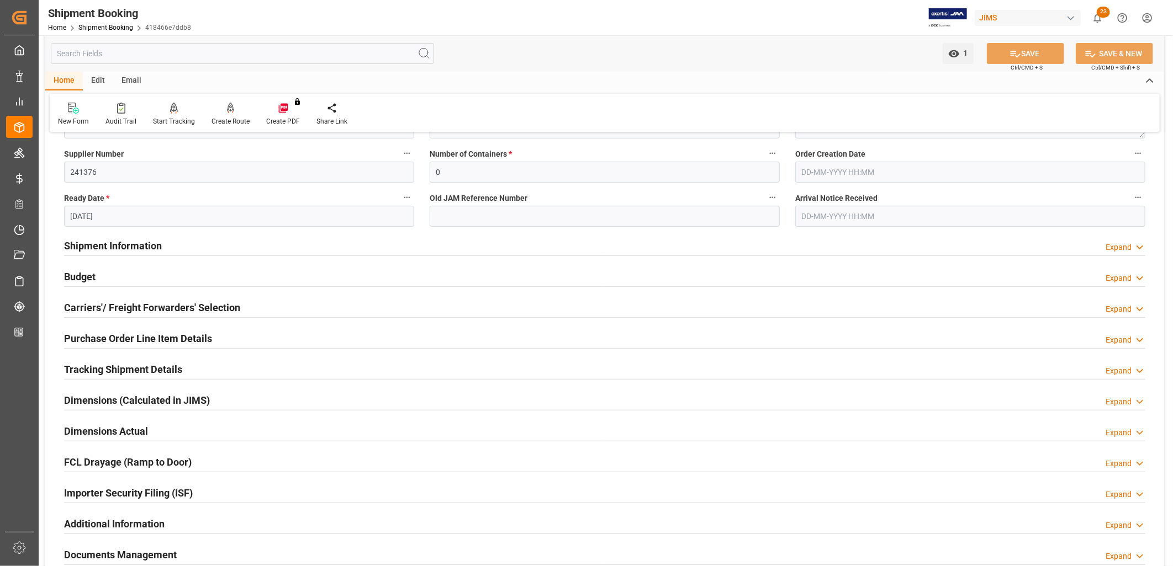
scroll to position [245, 0]
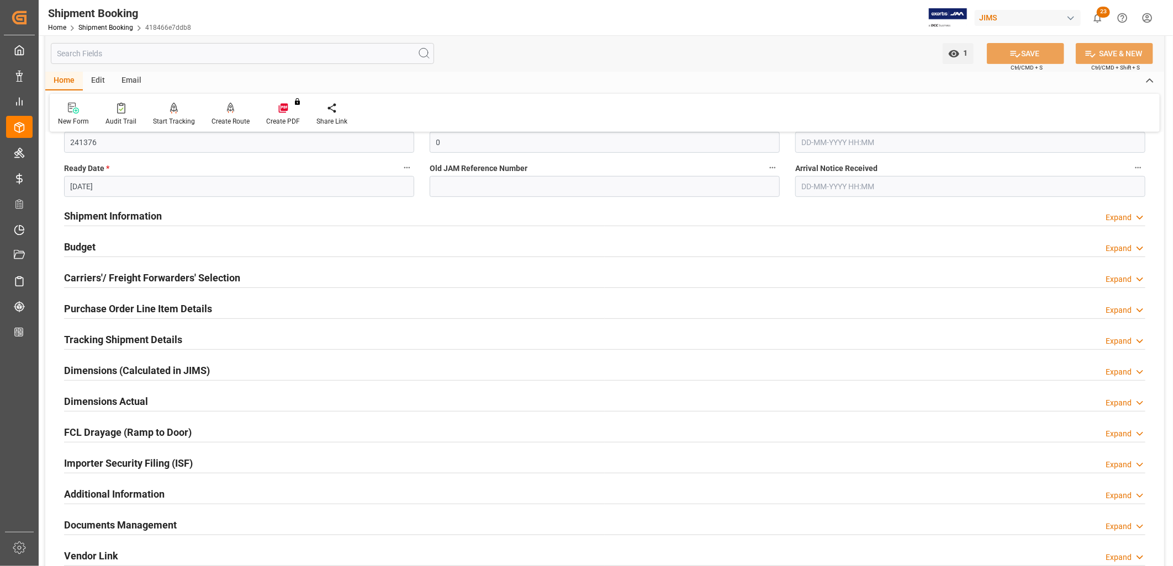
click at [121, 274] on h2 "Carriers'/ Freight Forwarders' Selection" at bounding box center [152, 278] width 176 height 15
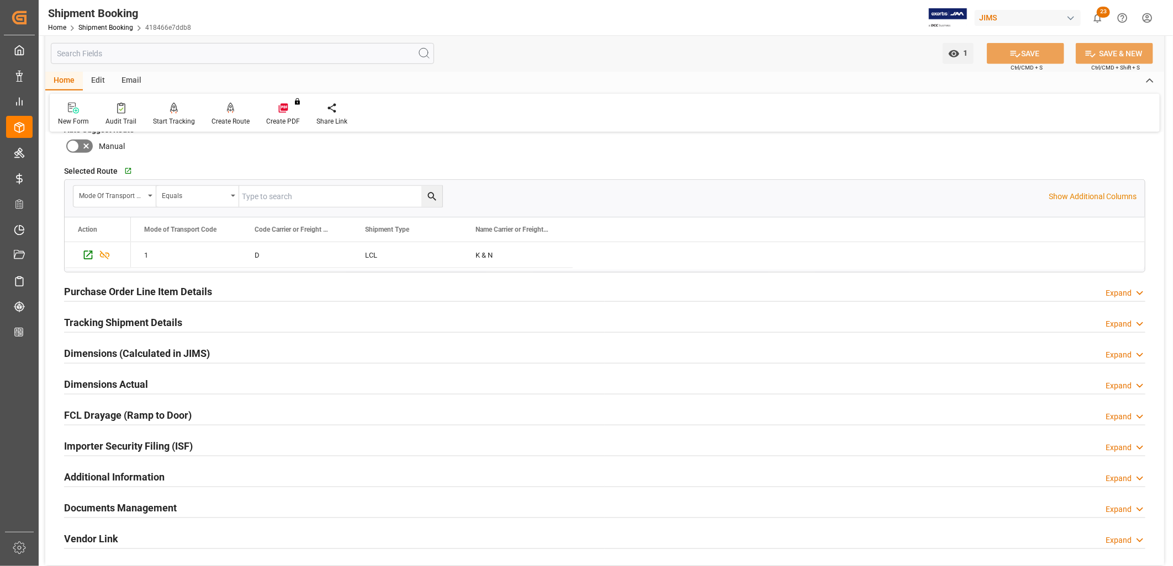
scroll to position [552, 0]
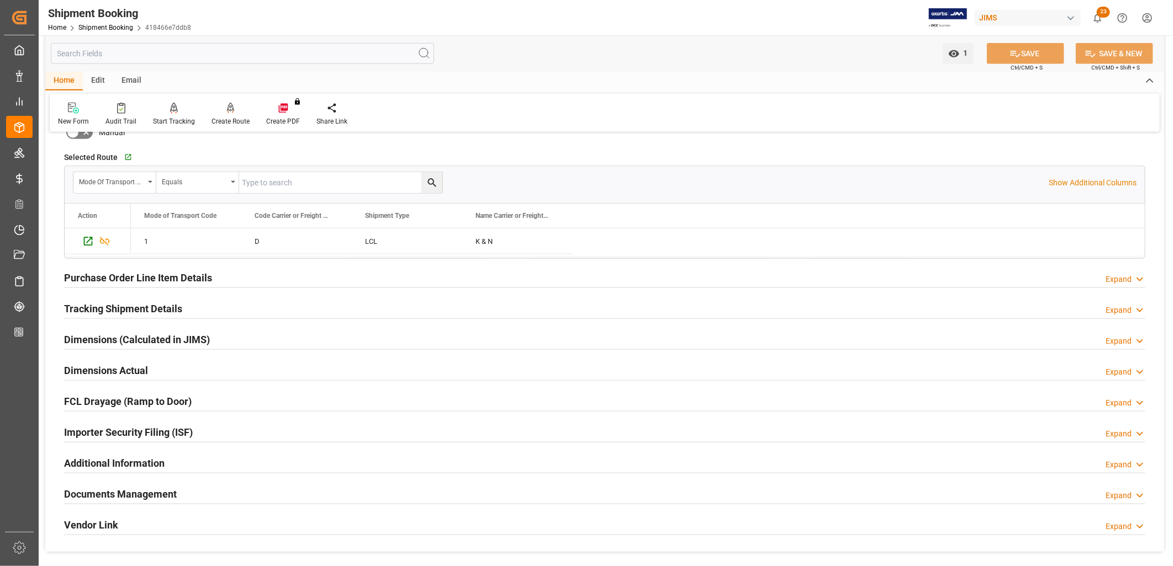
click at [144, 309] on h2 "Tracking Shipment Details" at bounding box center [123, 308] width 118 height 15
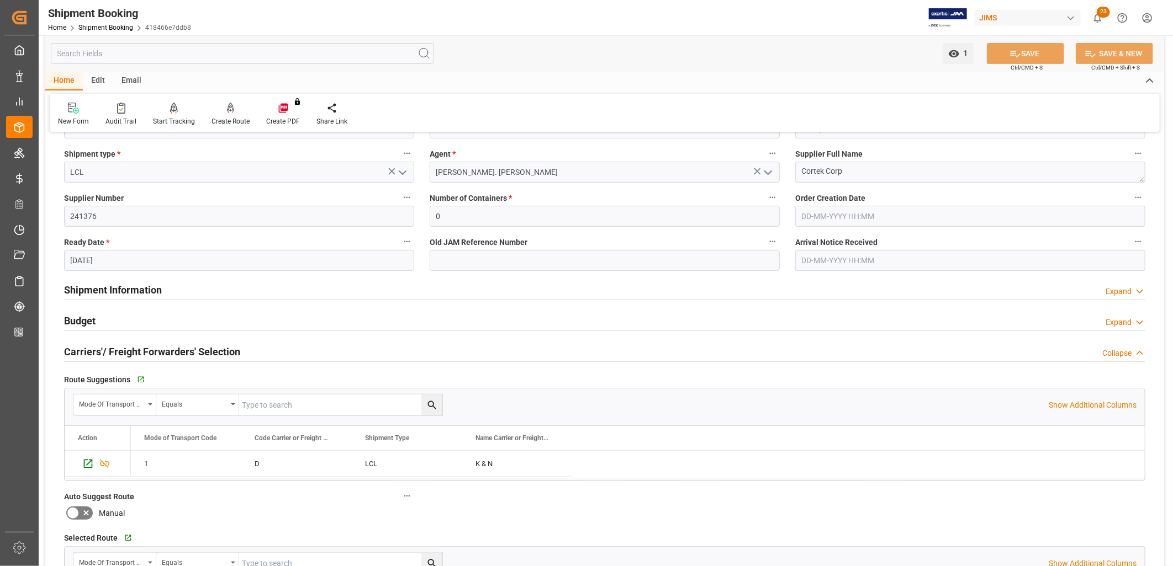
scroll to position [184, 0]
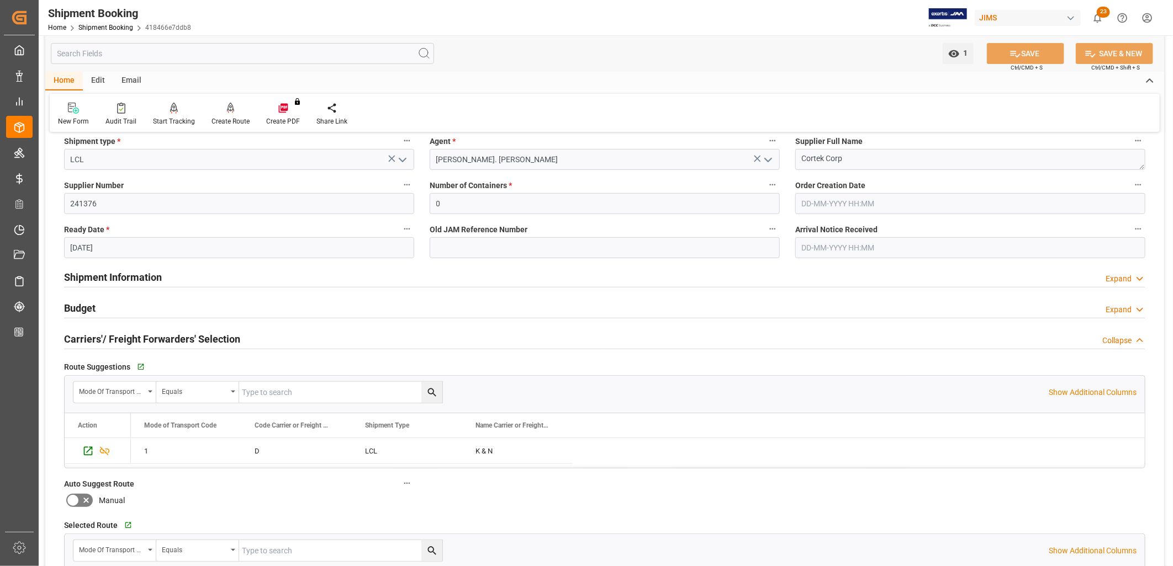
click at [146, 280] on h2 "Shipment Information" at bounding box center [113, 277] width 98 height 15
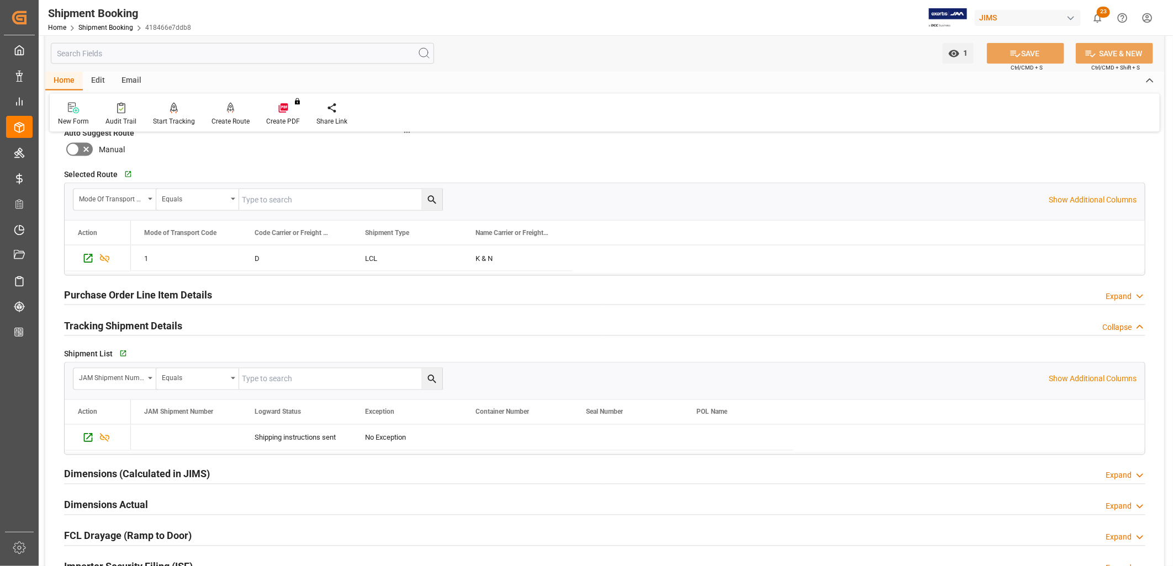
scroll to position [1042, 0]
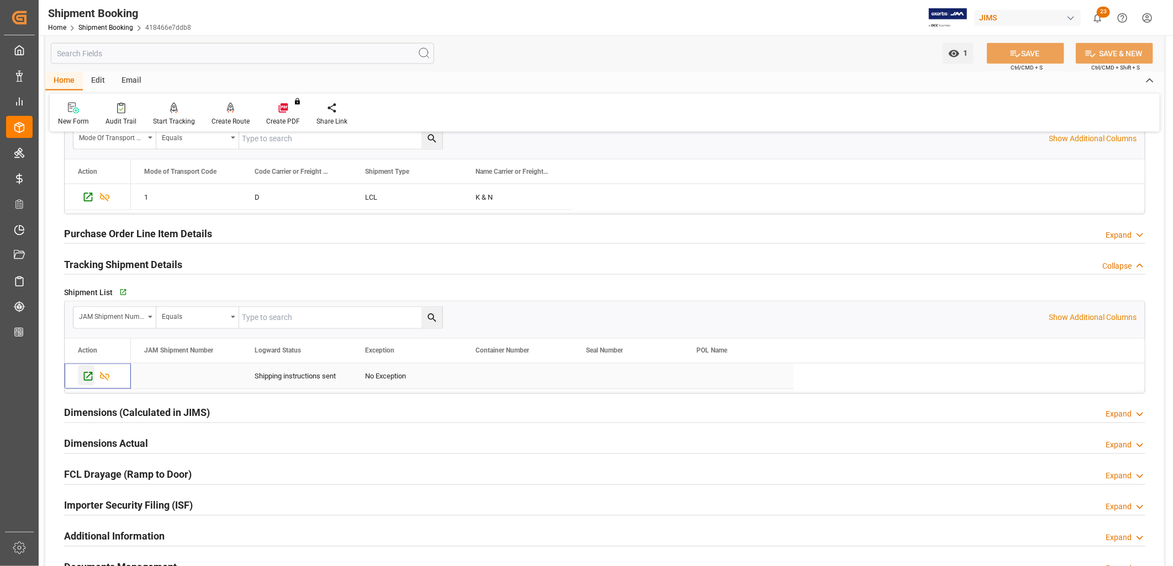
click at [87, 378] on icon "Press SPACE to select this row." at bounding box center [88, 377] width 12 height 12
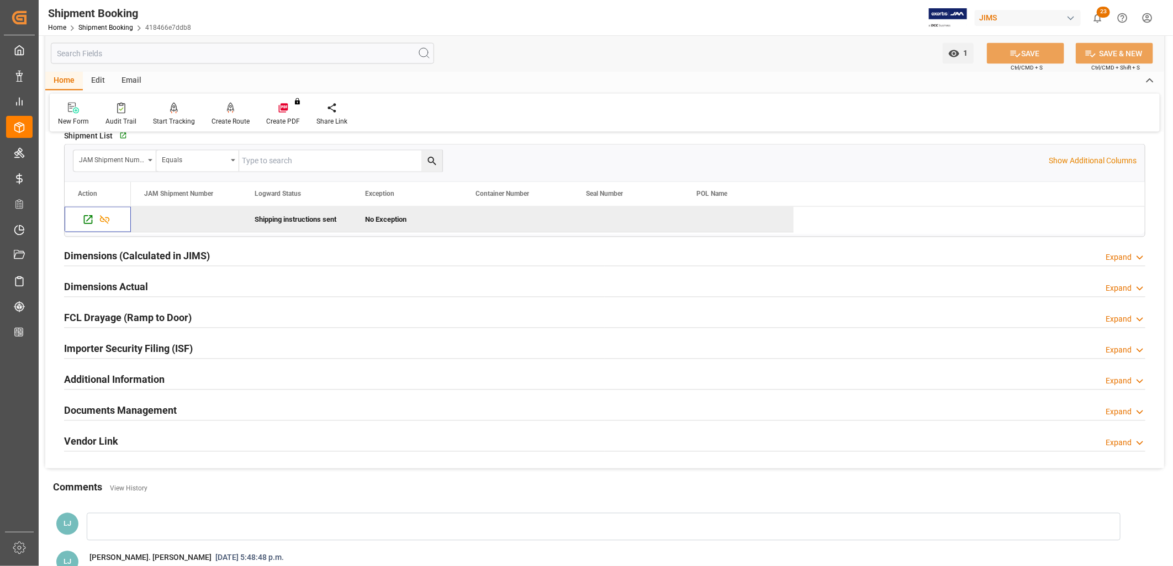
scroll to position [1227, 0]
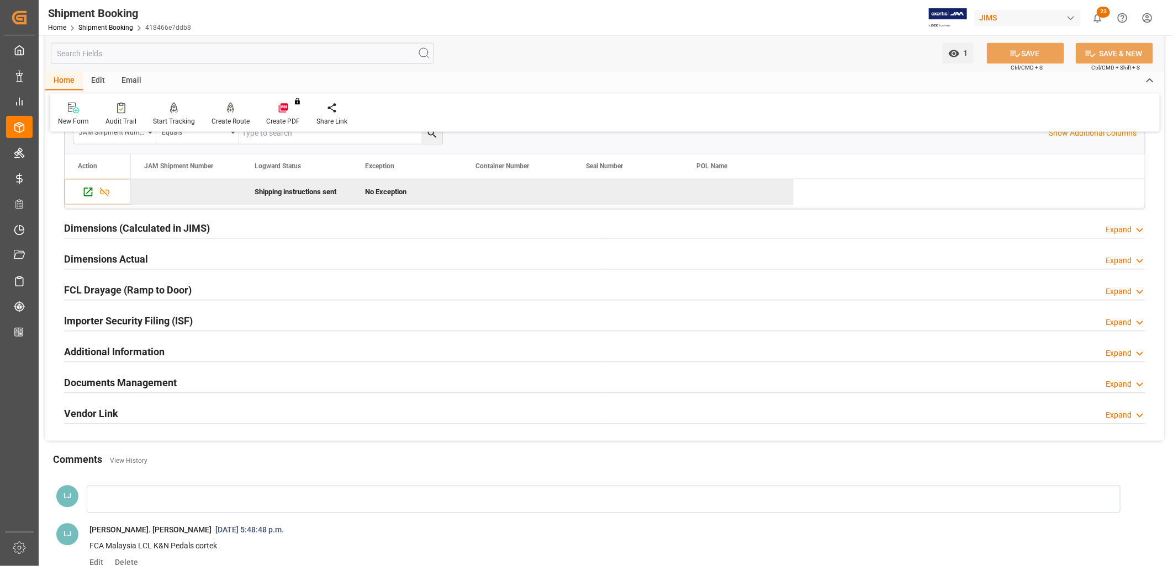
click at [160, 382] on h2 "Documents Management" at bounding box center [120, 383] width 113 height 15
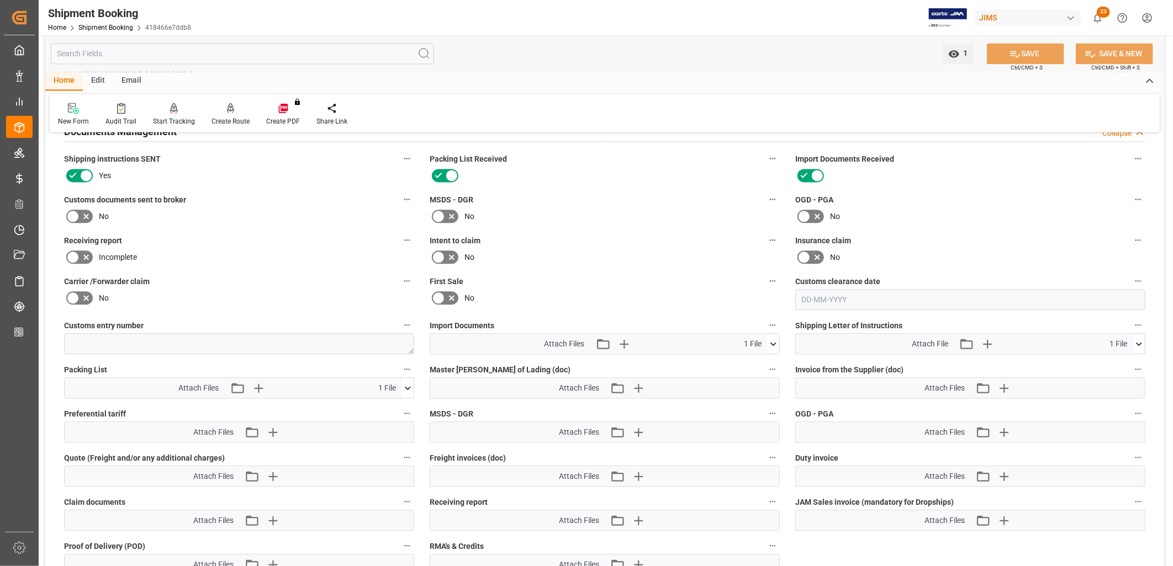
scroll to position [1533, 0]
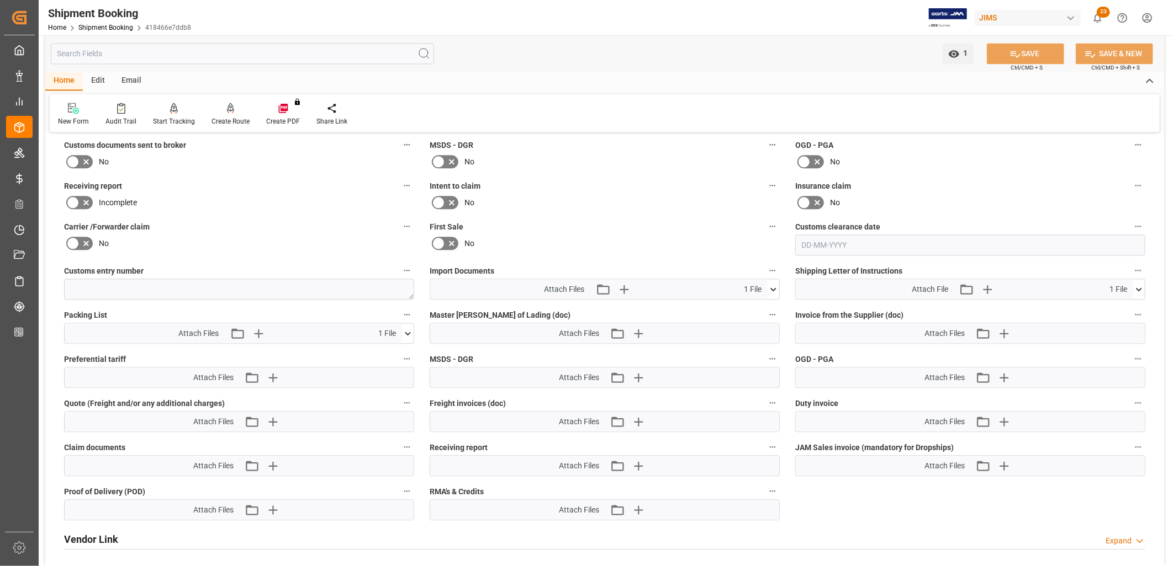
click at [776, 284] on icon at bounding box center [773, 290] width 12 height 12
click at [765, 305] on icon at bounding box center [767, 310] width 12 height 12
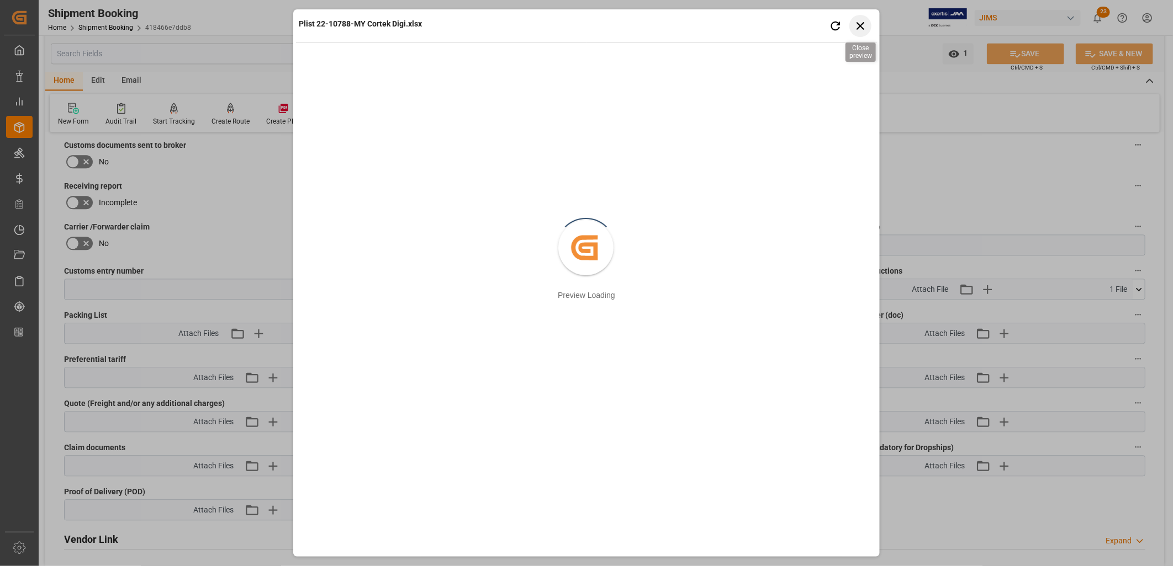
click at [863, 26] on icon "button" at bounding box center [861, 26] width 14 height 14
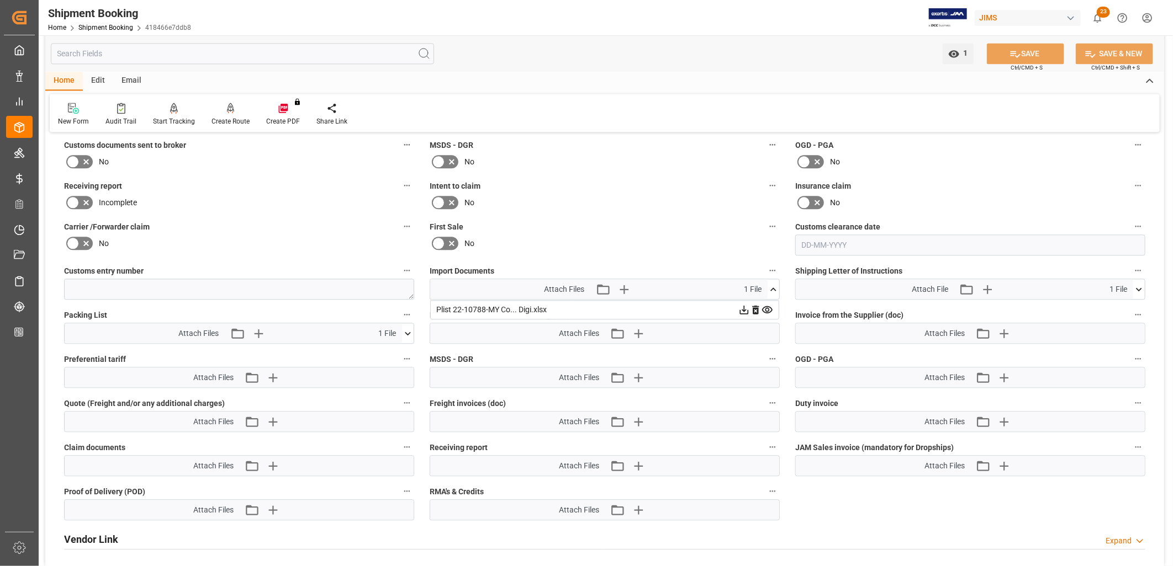
click at [742, 306] on icon at bounding box center [744, 310] width 12 height 12
click at [775, 284] on icon at bounding box center [773, 290] width 12 height 12
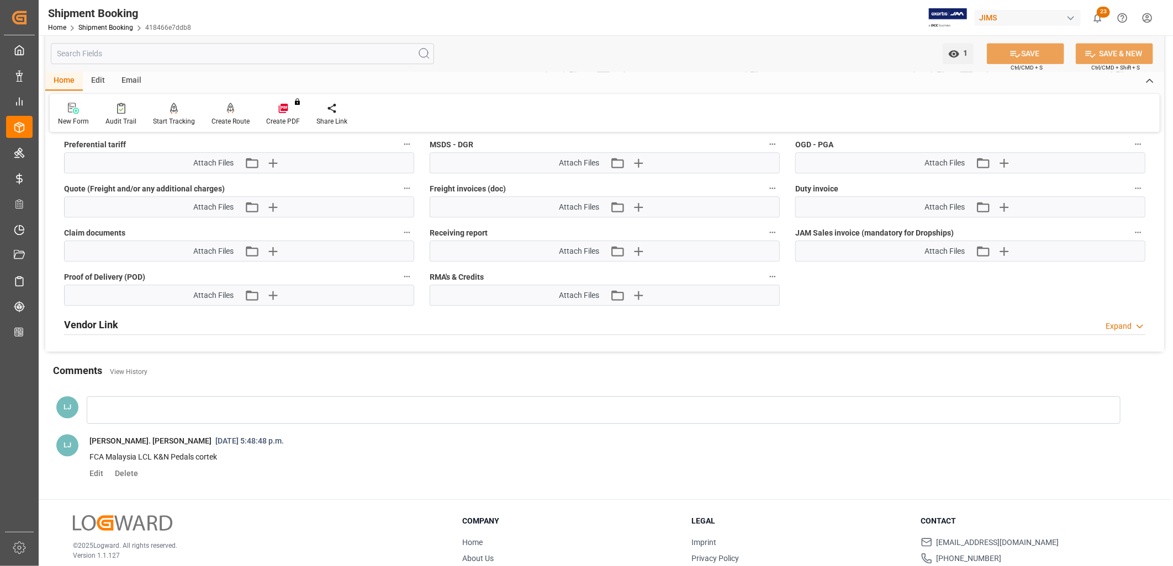
scroll to position [1804, 0]
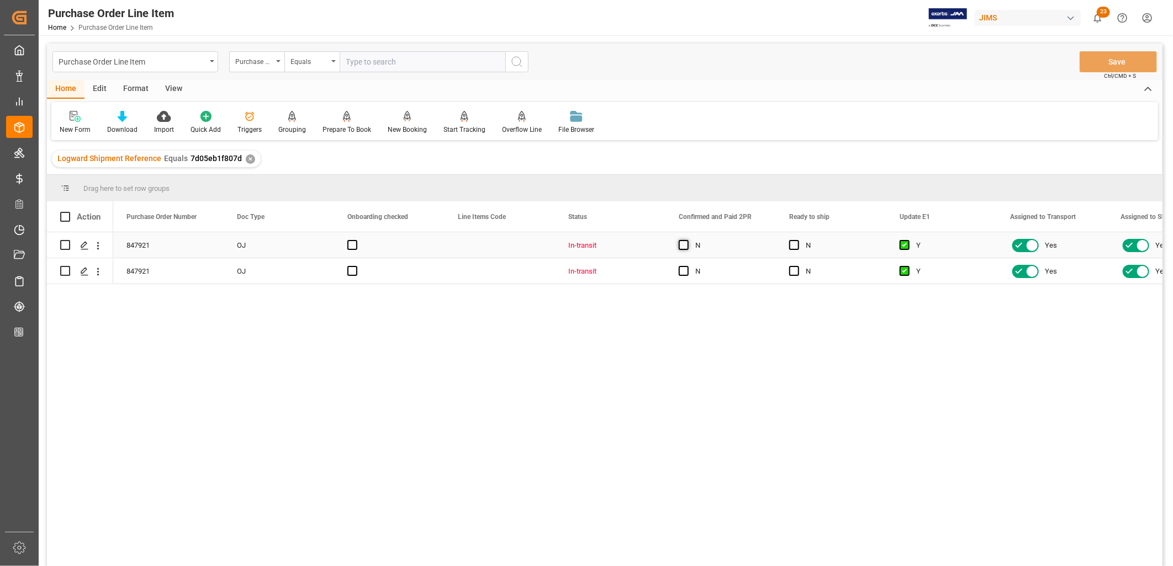
click at [682, 243] on span "Press SPACE to select this row." at bounding box center [684, 245] width 10 height 10
click at [687, 240] on input "Press SPACE to select this row." at bounding box center [687, 240] width 0 height 0
drag, startPoint x: 679, startPoint y: 264, endPoint x: 685, endPoint y: 268, distance: 6.7
click at [683, 266] on div "Press SPACE to select this row." at bounding box center [687, 271] width 17 height 25
click at [684, 271] on span "Press SPACE to select this row." at bounding box center [684, 271] width 10 height 10
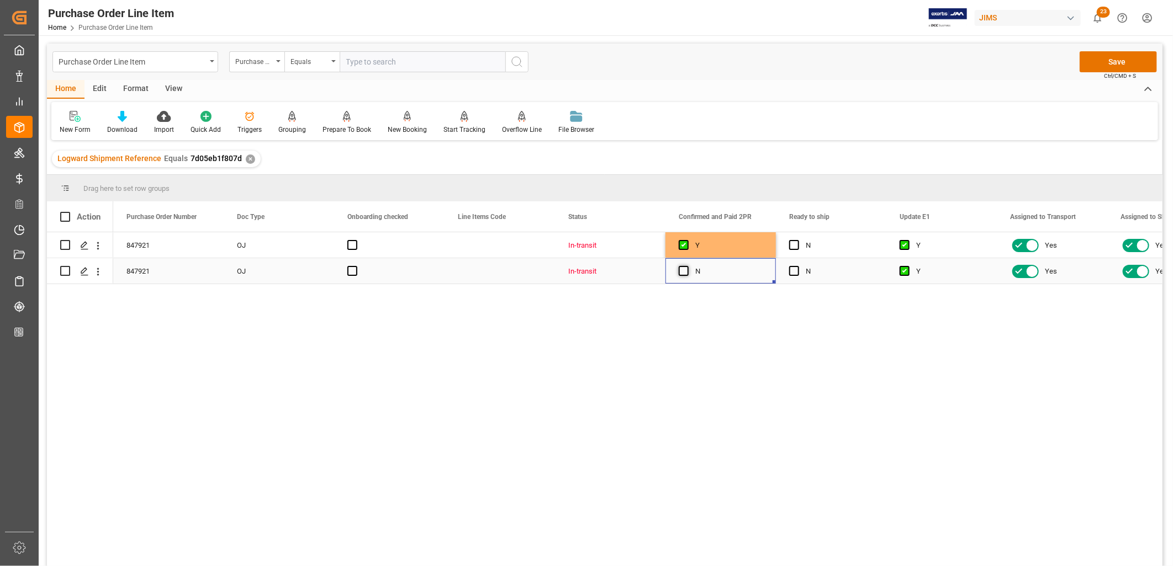
click at [687, 266] on input "Press SPACE to select this row." at bounding box center [687, 266] width 0 height 0
click at [1121, 59] on button "Save" at bounding box center [1117, 61] width 77 height 21
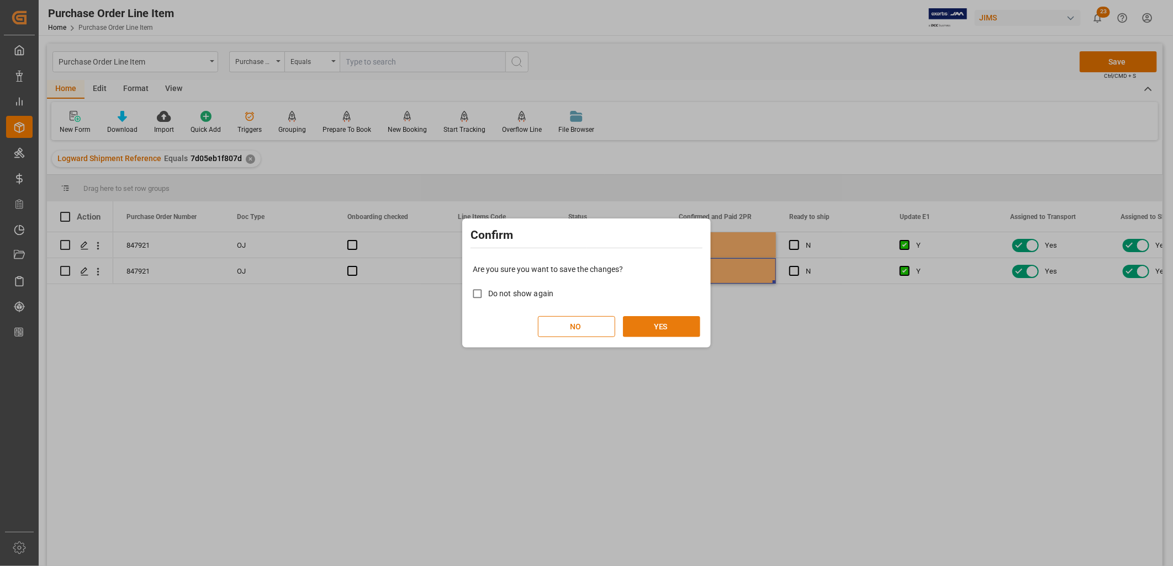
click at [670, 324] on button "YES" at bounding box center [661, 326] width 77 height 21
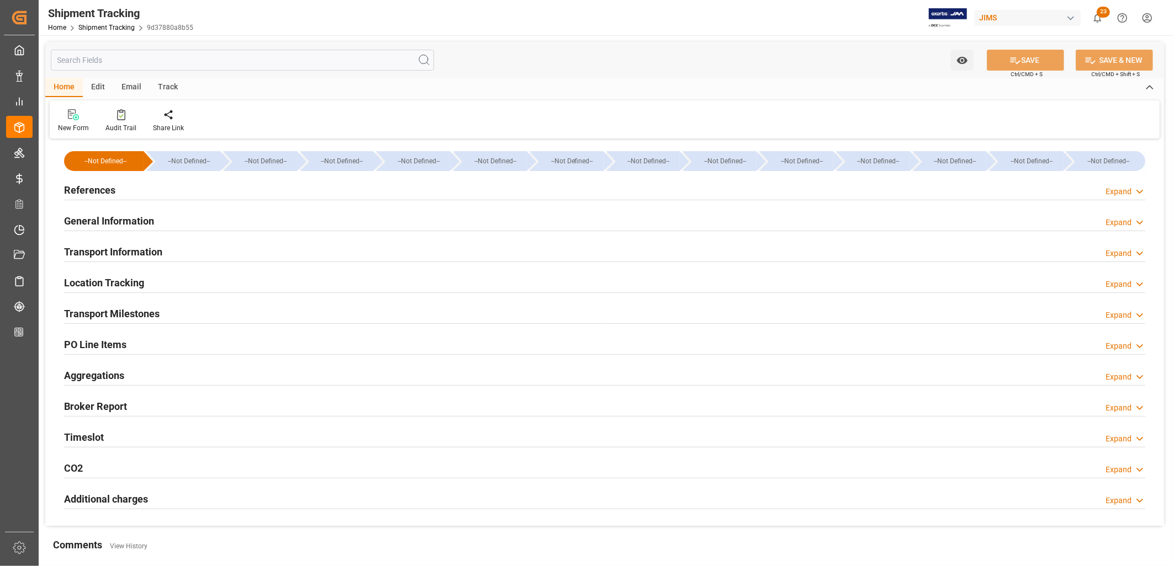
type input "28-08-2025"
click at [98, 188] on h2 "References" at bounding box center [89, 190] width 51 height 15
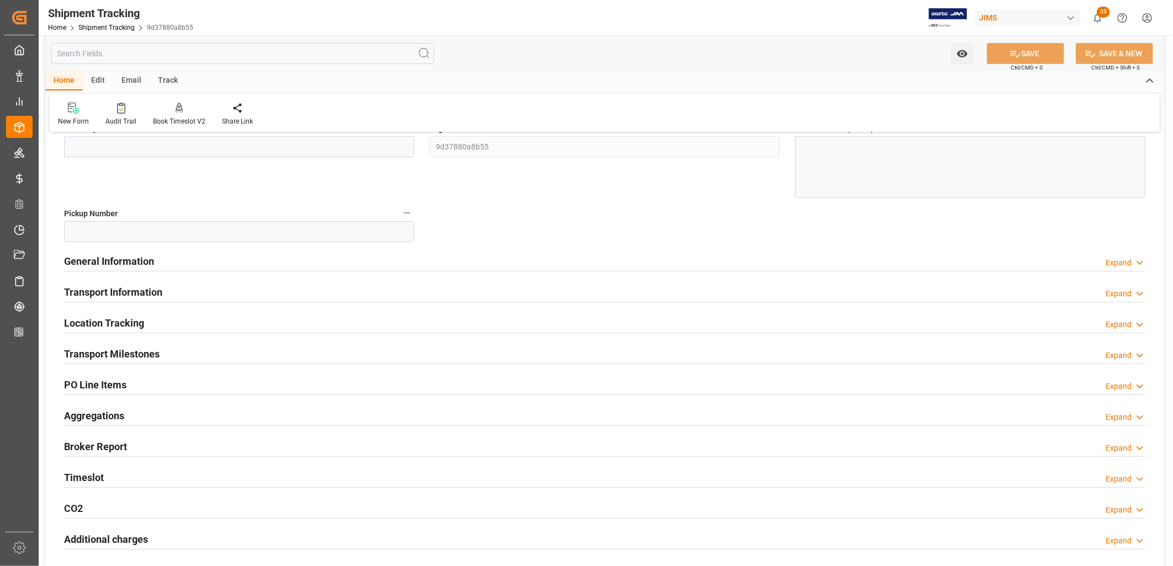
scroll to position [184, 0]
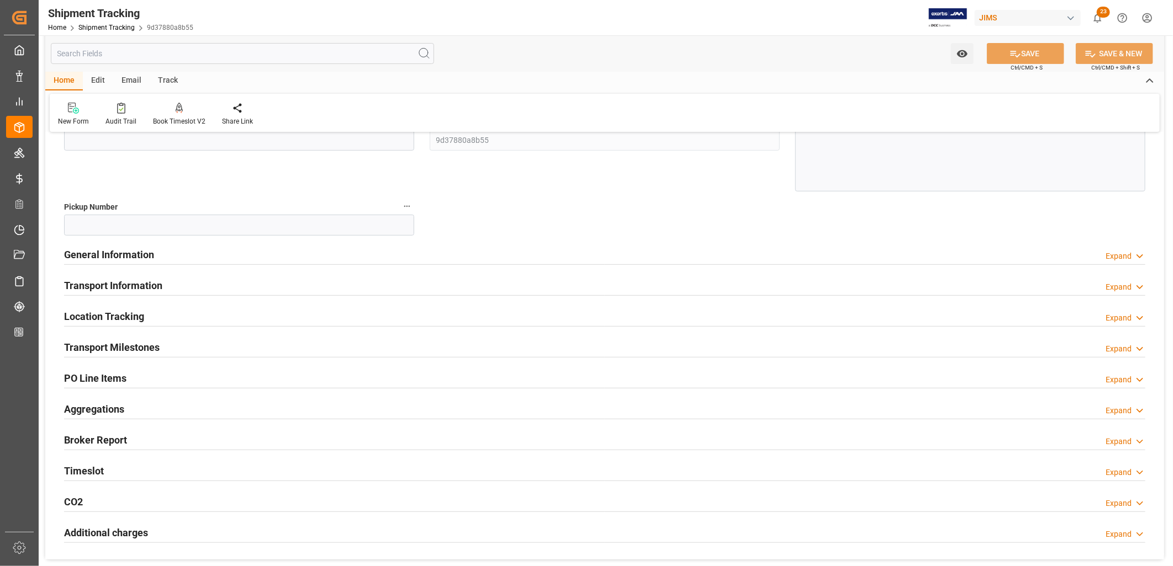
click at [147, 346] on h2 "Transport Milestones" at bounding box center [112, 347] width 96 height 15
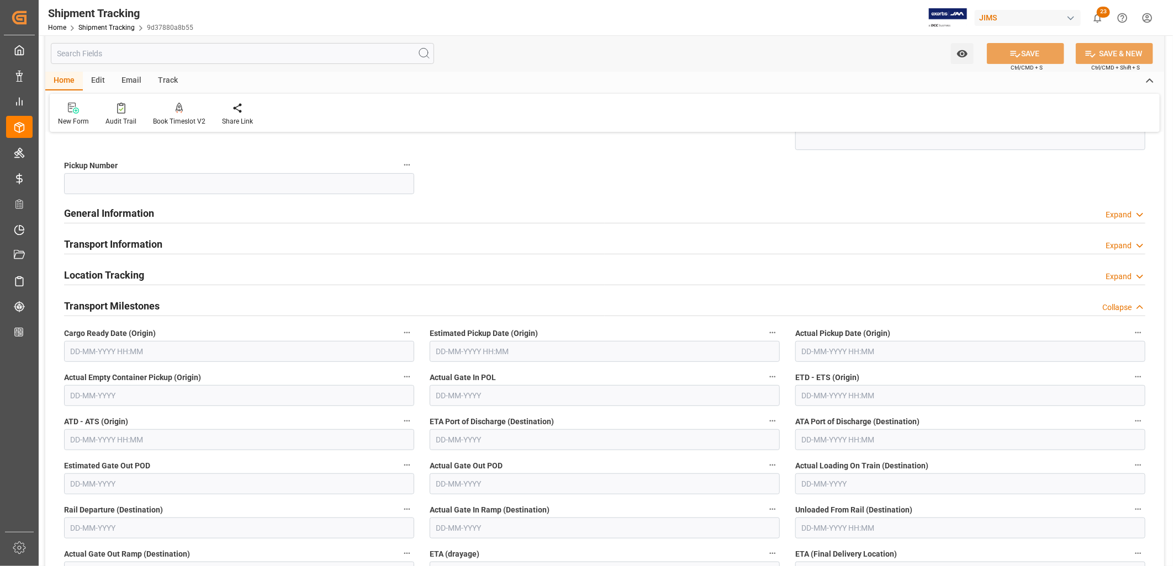
scroll to position [245, 0]
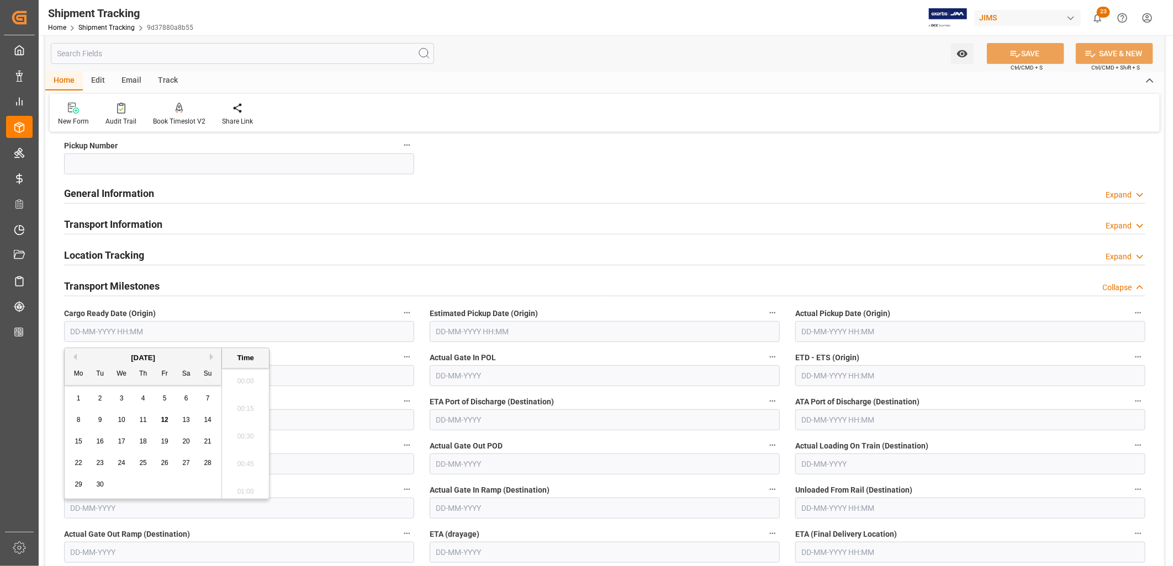
click at [110, 325] on input "text" at bounding box center [239, 331] width 350 height 21
click at [79, 420] on span "8" at bounding box center [79, 420] width 4 height 8
click at [96, 417] on div "9" at bounding box center [100, 420] width 14 height 13
type input "[DATE] 00:00"
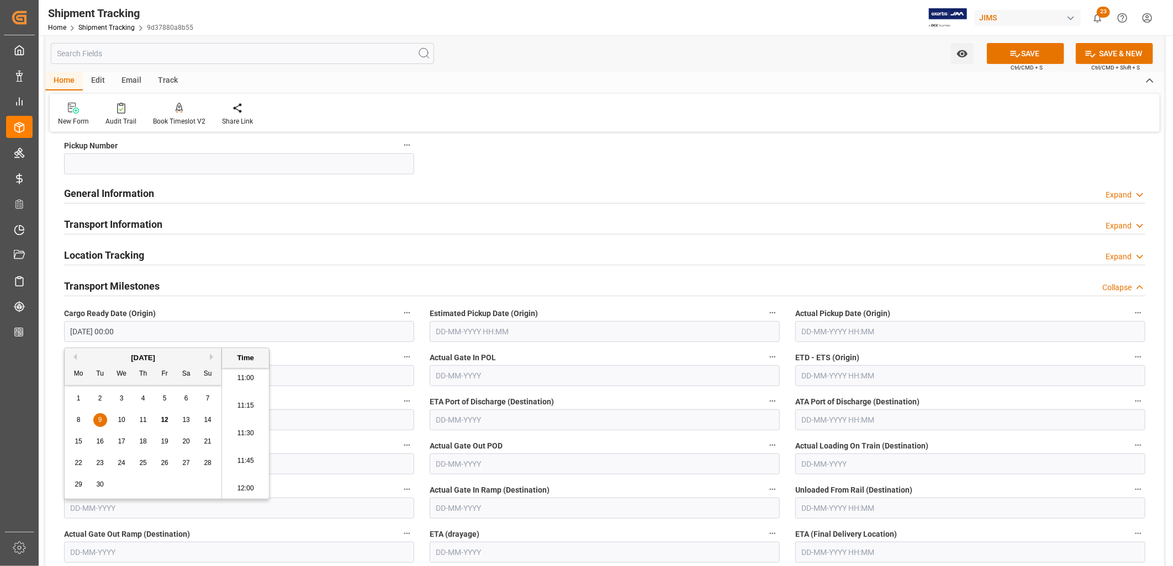
click at [455, 332] on input "text" at bounding box center [605, 331] width 350 height 21
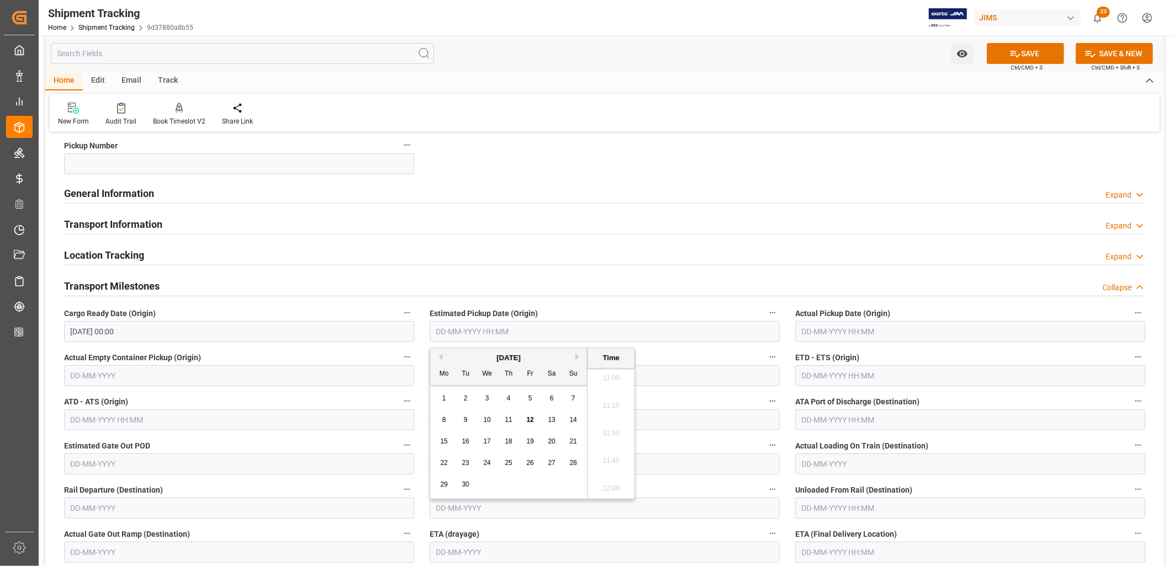
click at [441, 413] on div "8 9 10 11 12 13 14" at bounding box center [508, 421] width 151 height 22
click at [464, 417] on span "9" at bounding box center [466, 420] width 4 height 8
type input "[DATE] 00:00"
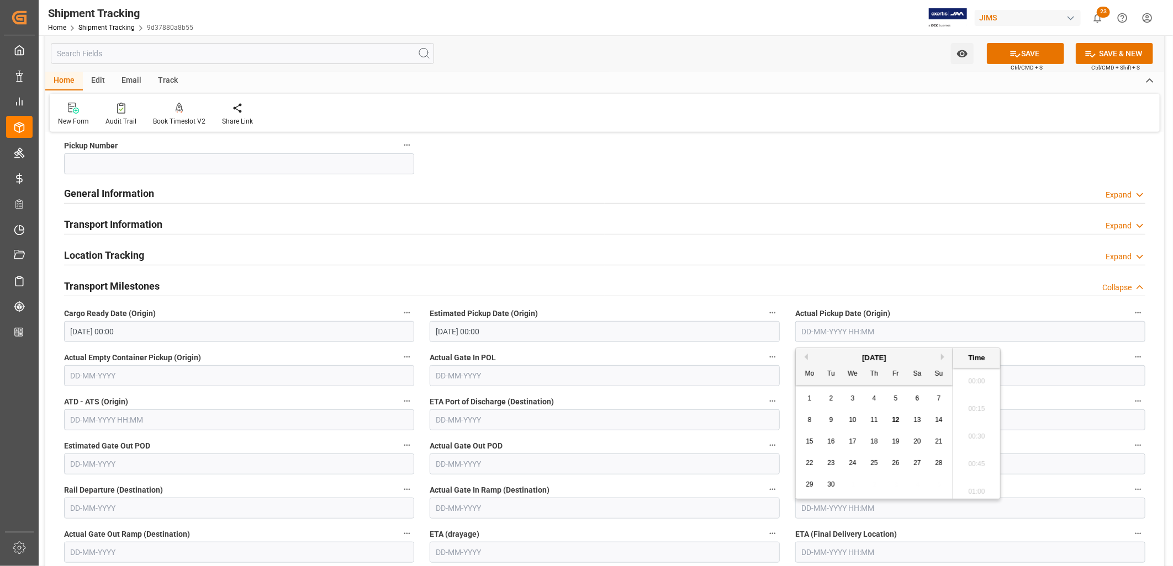
click at [818, 326] on input "text" at bounding box center [970, 331] width 350 height 21
click at [807, 443] on span "15" at bounding box center [809, 442] width 7 height 8
click at [853, 443] on span "17" at bounding box center [852, 442] width 7 height 8
type input "[DATE] 00:00"
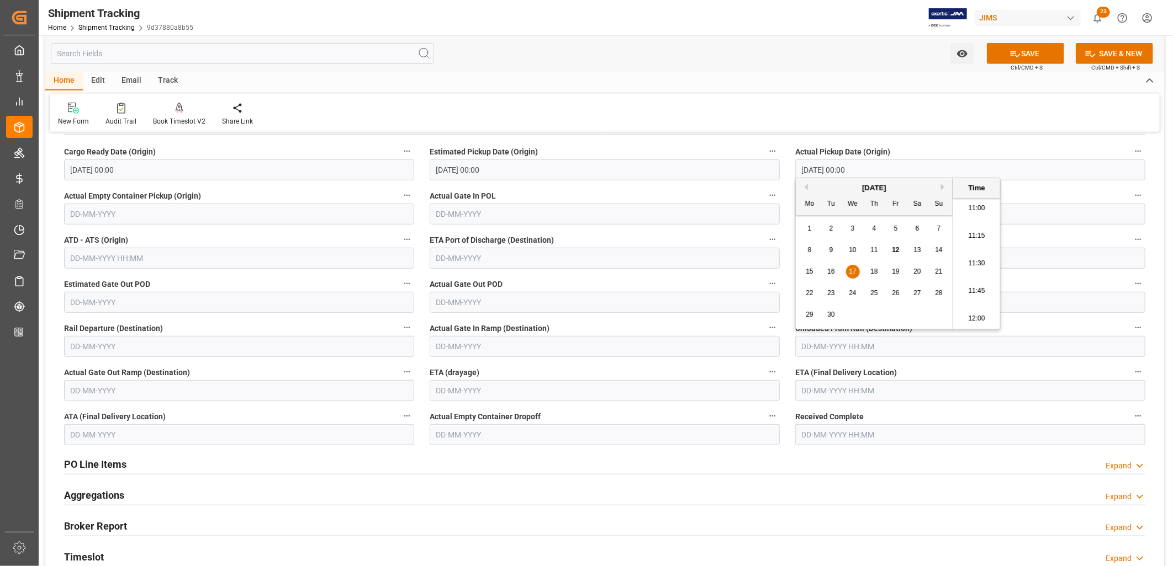
scroll to position [429, 0]
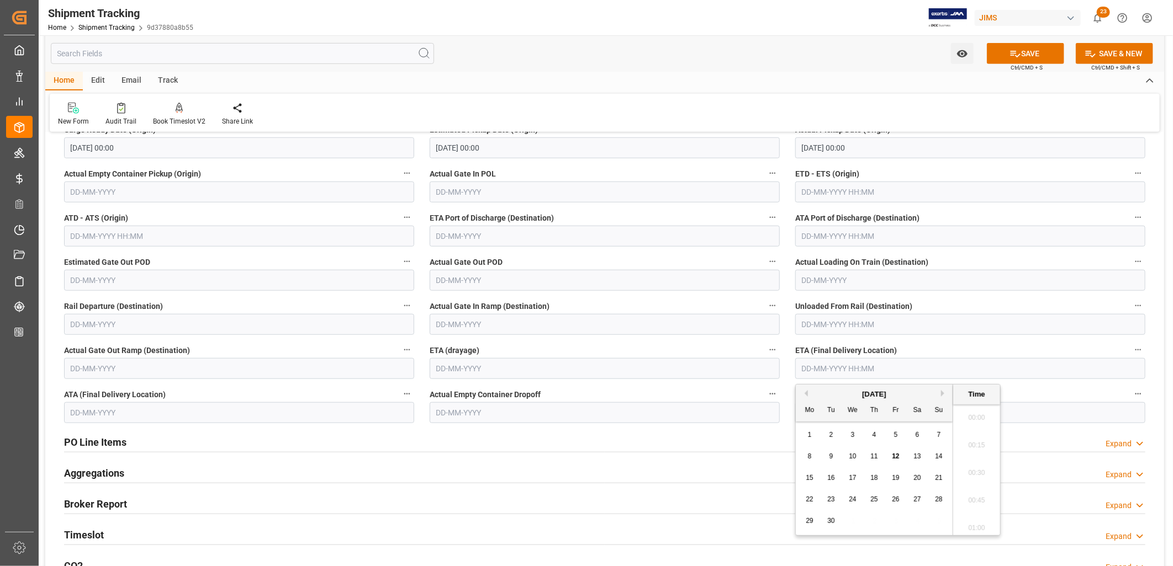
click at [833, 367] on input "text" at bounding box center [970, 368] width 350 height 21
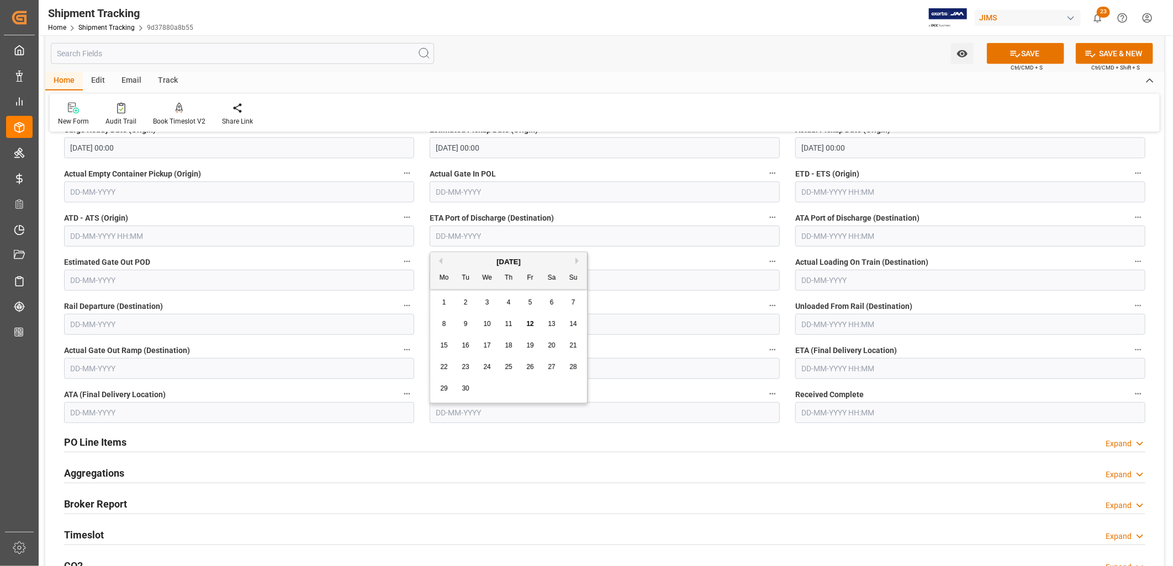
click at [495, 237] on input "text" at bounding box center [605, 236] width 350 height 21
type input "[DATE]"
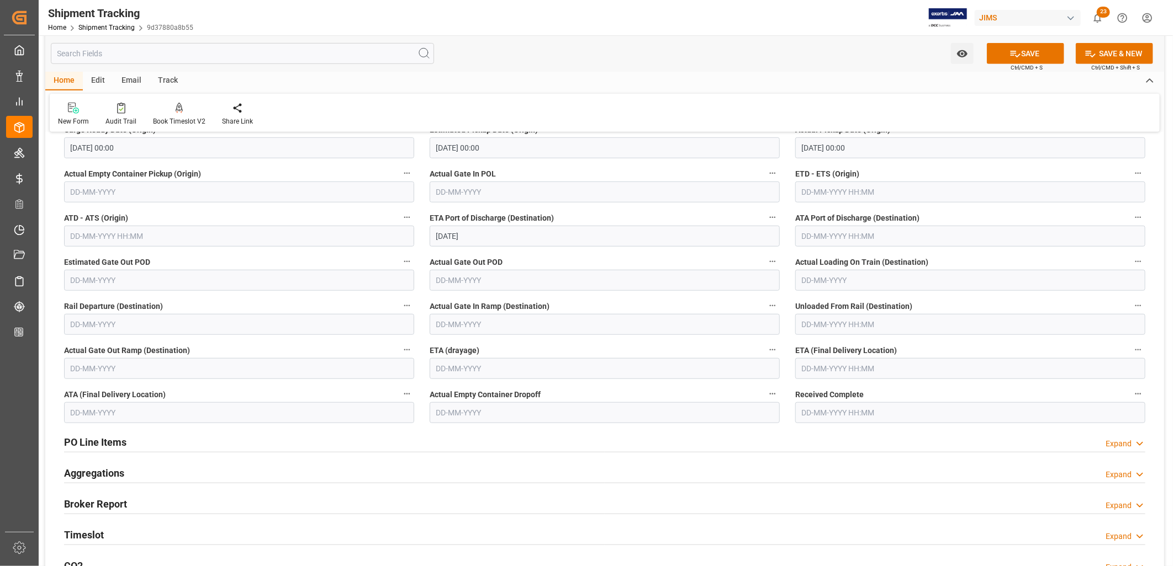
click at [820, 354] on span "ETA (Final Delivery Location)" at bounding box center [846, 351] width 102 height 12
click at [1131, 354] on button "ETA (Final Delivery Location)" at bounding box center [1138, 350] width 14 height 14
click at [818, 361] on div at bounding box center [586, 283] width 1173 height 566
click at [814, 368] on input "text" at bounding box center [970, 368] width 350 height 21
click at [803, 433] on div "1" at bounding box center [810, 435] width 14 height 13
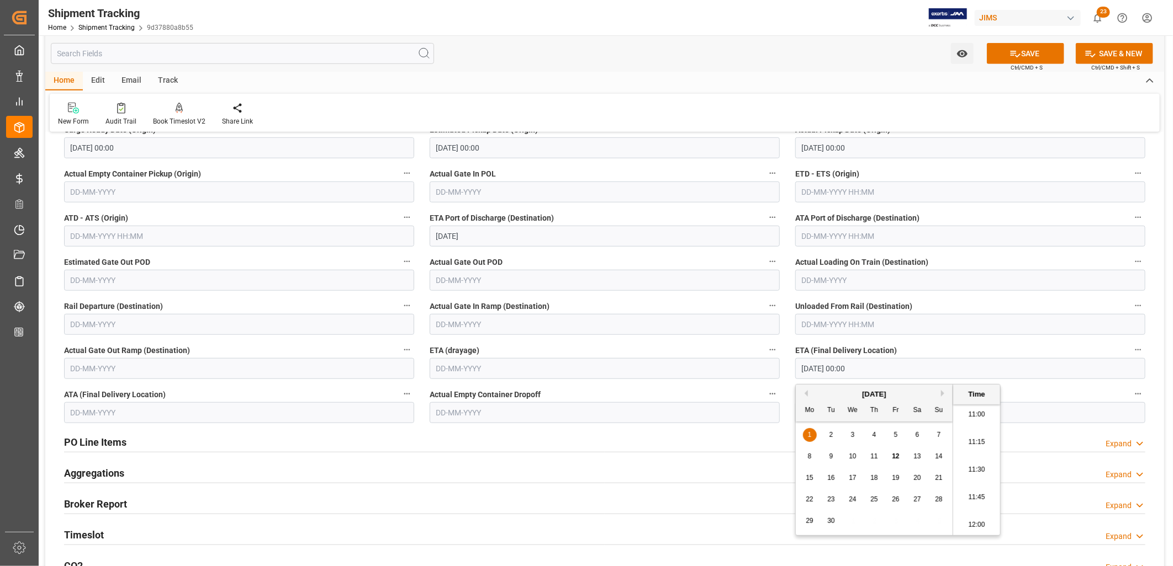
click at [943, 391] on button "Next Month" at bounding box center [944, 393] width 7 height 7
click at [917, 480] on span "15" at bounding box center [916, 478] width 7 height 8
type input "[DATE] 00:00"
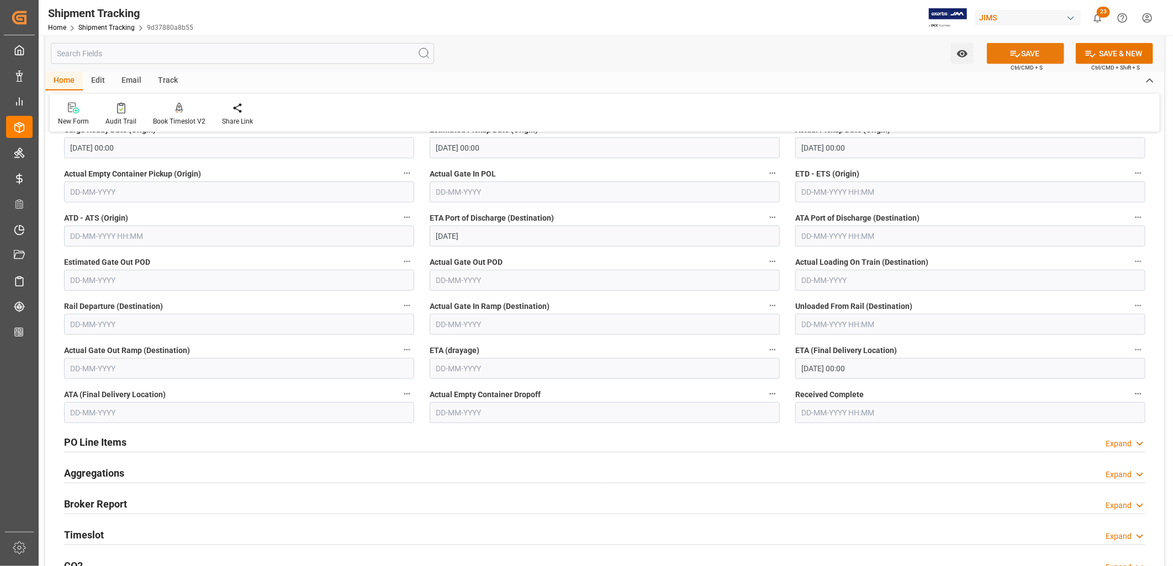
click at [1045, 51] on button "SAVE" at bounding box center [1025, 53] width 77 height 21
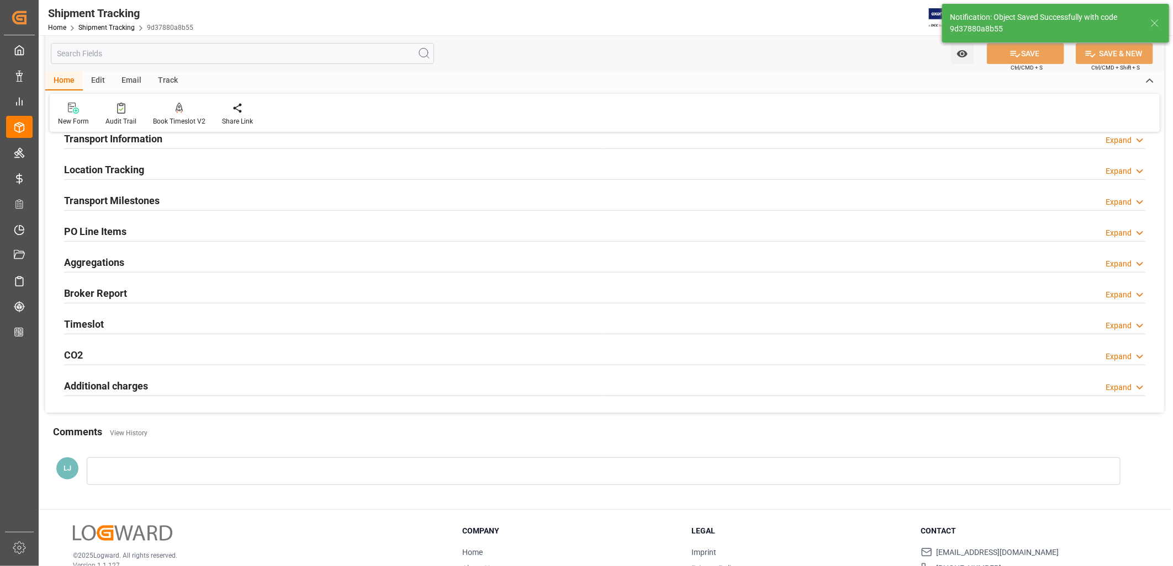
scroll to position [59, 0]
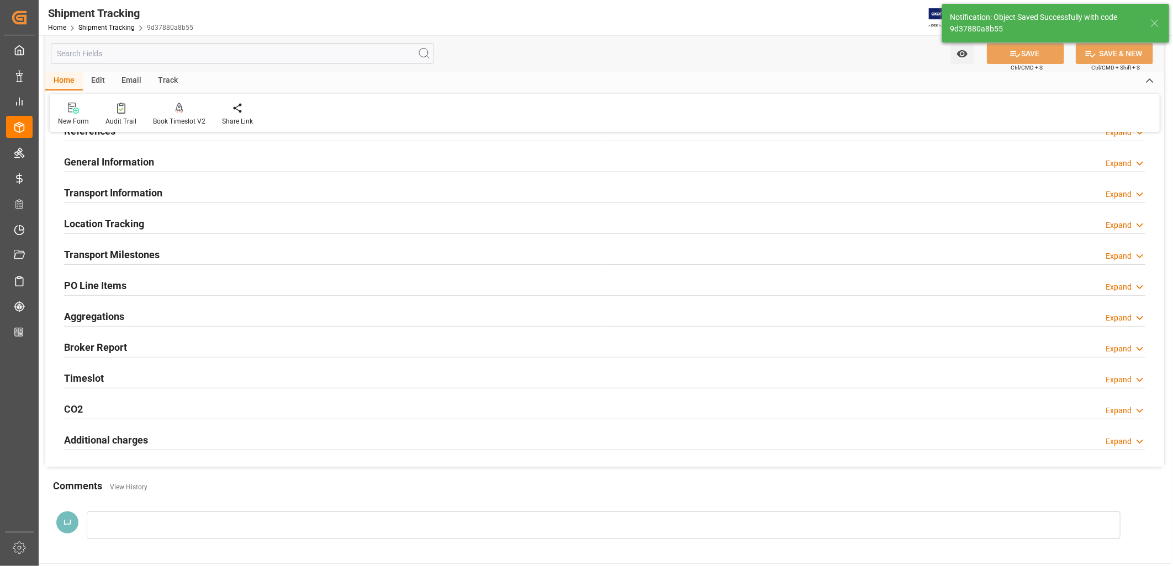
click at [103, 280] on h2 "PO Line Items" at bounding box center [95, 285] width 62 height 15
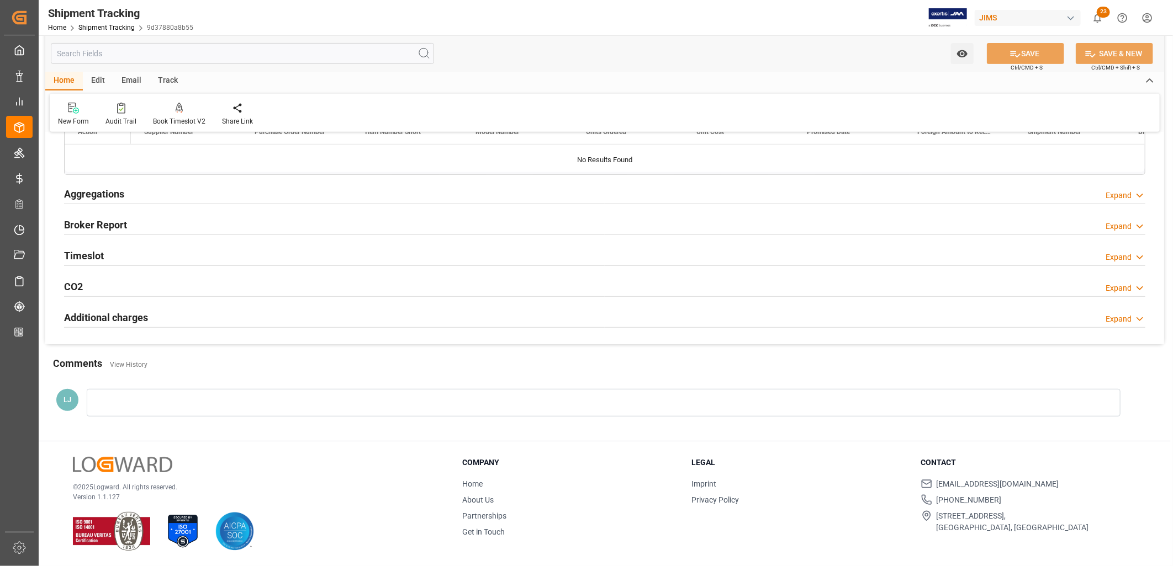
scroll to position [0, 0]
